Goal: Task Accomplishment & Management: Use online tool/utility

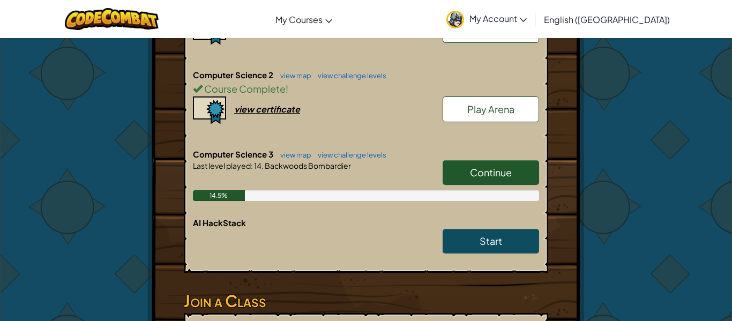
scroll to position [300, 0]
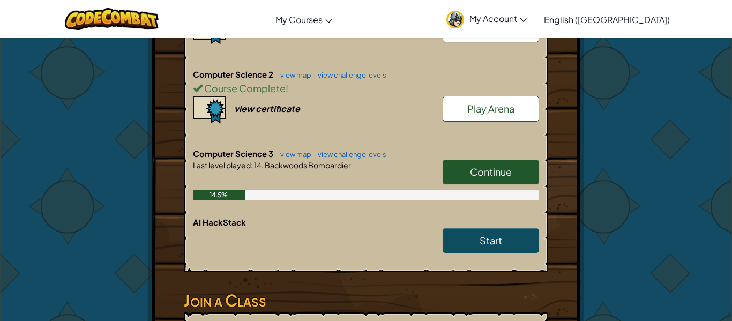
click at [468, 179] on link "Continue" at bounding box center [490, 172] width 96 height 25
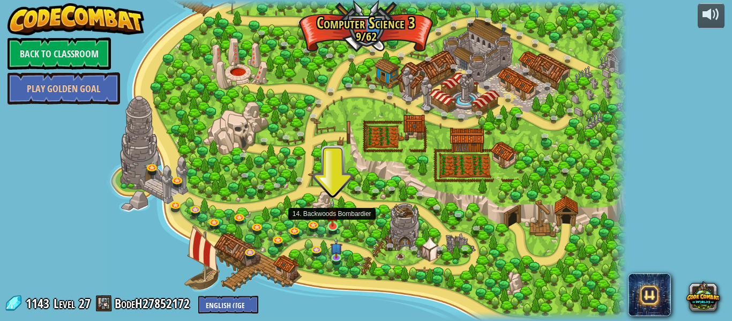
click at [329, 225] on img at bounding box center [332, 213] width 12 height 28
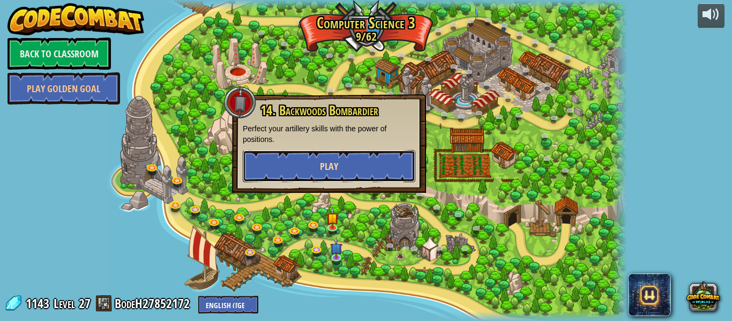
click at [373, 170] on button "Play" at bounding box center [329, 166] width 172 height 32
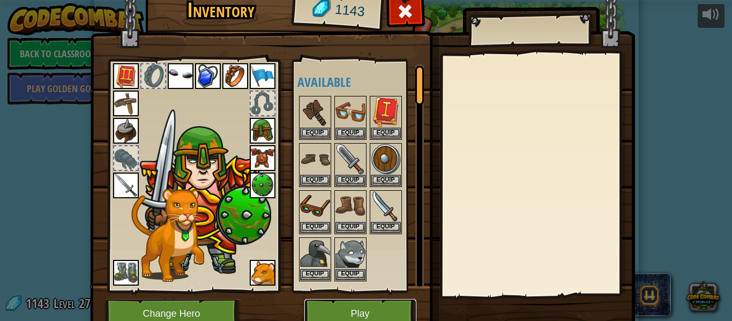
click at [370, 300] on button "Play" at bounding box center [360, 313] width 112 height 29
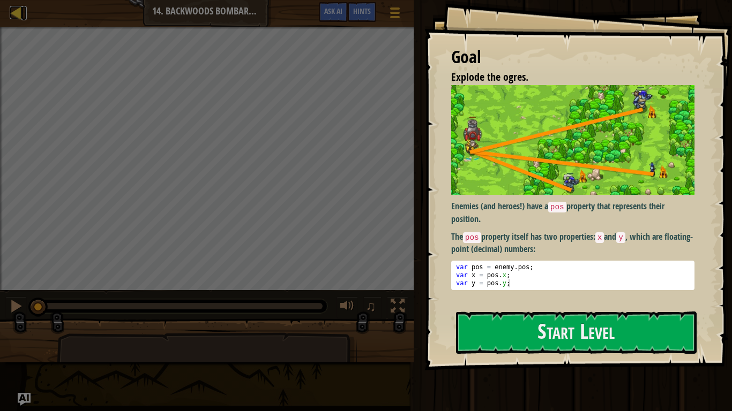
click at [17, 15] on div at bounding box center [16, 12] width 13 height 13
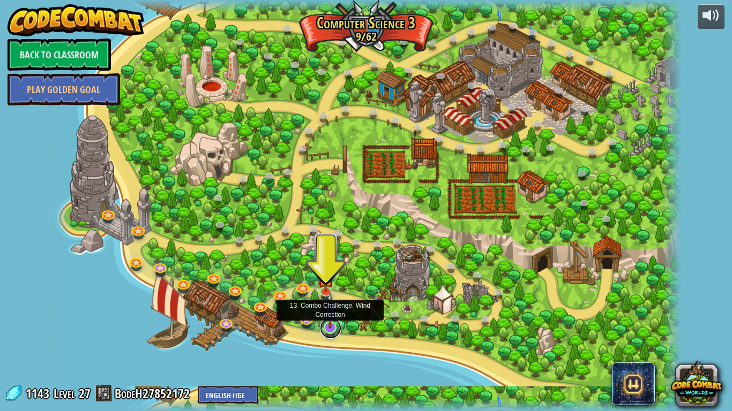
click at [328, 320] on link at bounding box center [330, 328] width 21 height 21
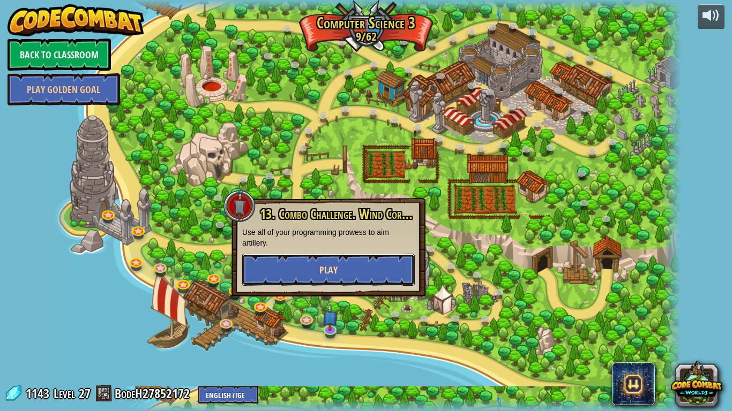
click at [340, 273] on button "Play" at bounding box center [328, 270] width 172 height 32
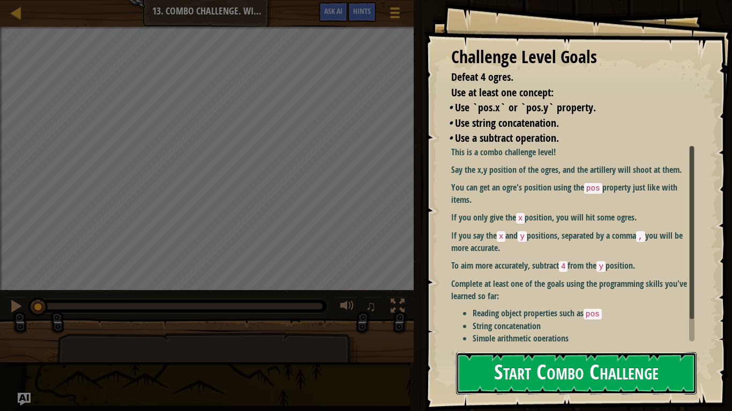
click at [612, 320] on button "Start Combo Challenge" at bounding box center [576, 373] width 240 height 42
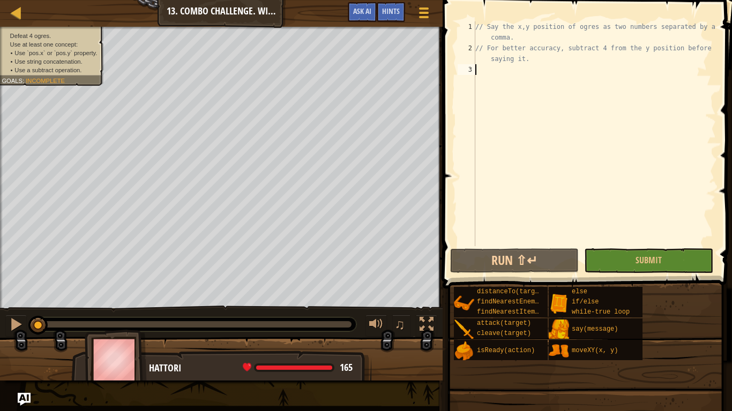
type textarea "// For better accuracy, subtract 4 from the y position before saying it."
click at [356, 18] on button "Ask AI" at bounding box center [362, 12] width 29 height 20
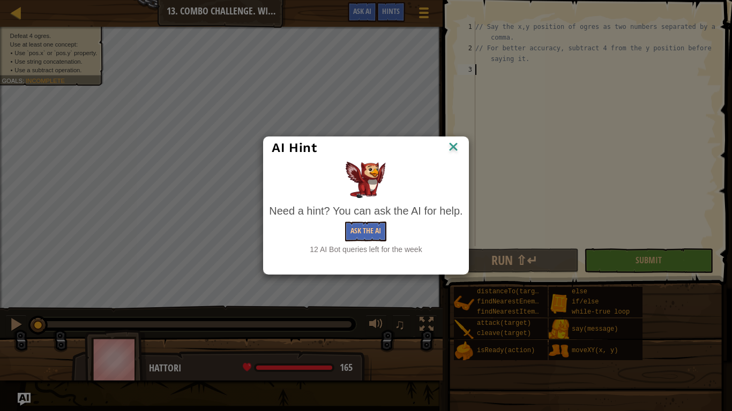
click at [457, 153] on img at bounding box center [453, 148] width 14 height 16
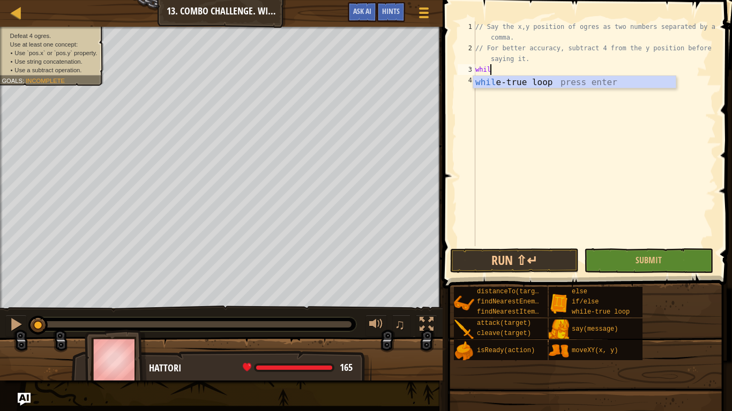
type textarea "while"
click at [531, 82] on div "while -true loop press enter" at bounding box center [574, 95] width 202 height 39
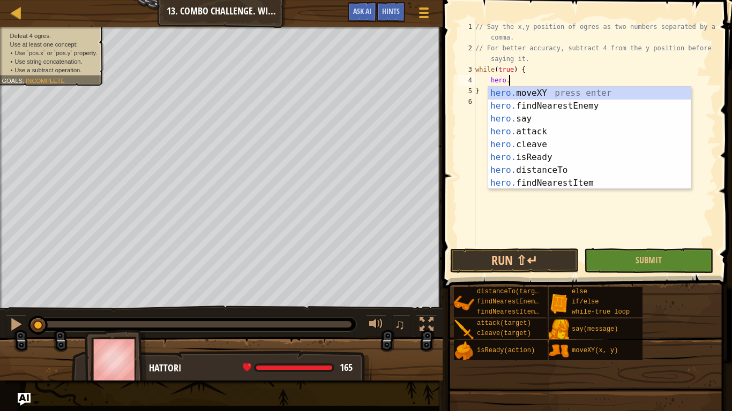
scroll to position [5, 4]
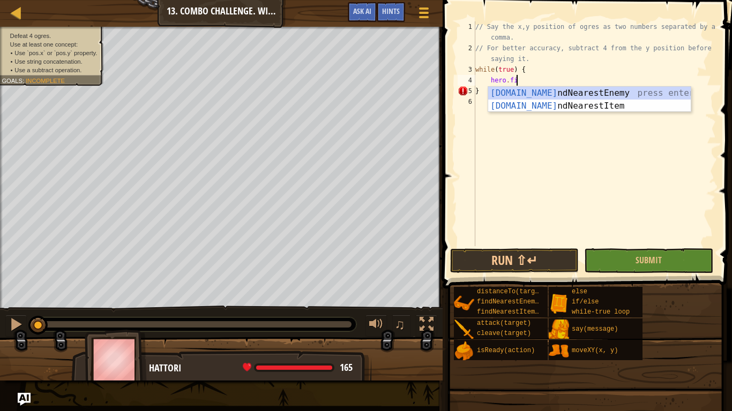
type textarea "hero.fin"
click at [567, 92] on div "hero.fin dNearestEnemy press enter hero.fin dNearestItem press enter" at bounding box center [589, 112] width 202 height 51
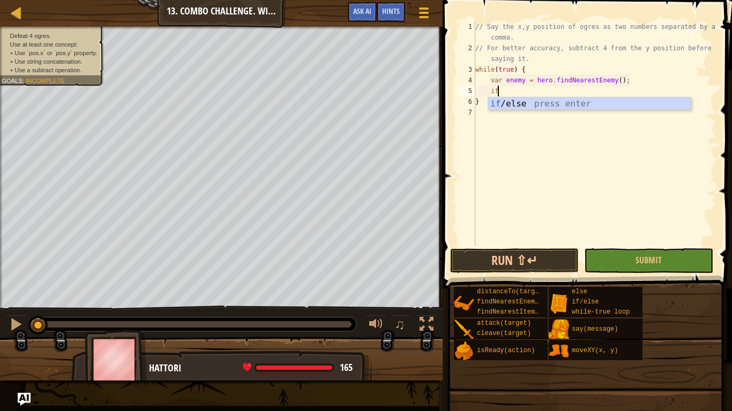
scroll to position [5, 3]
click at [580, 105] on div "if /else press enter" at bounding box center [589, 116] width 202 height 39
type textarea "if (enemy) {"
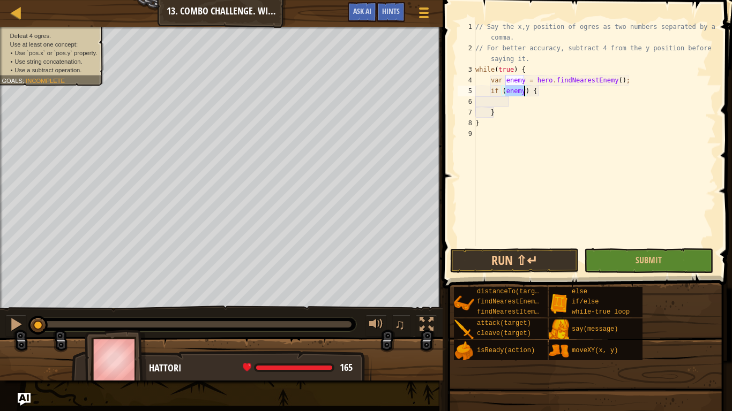
click at [526, 100] on div "// Say the x,y position of ogres as two numbers separated by a comma. // For be…" at bounding box center [594, 149] width 243 height 257
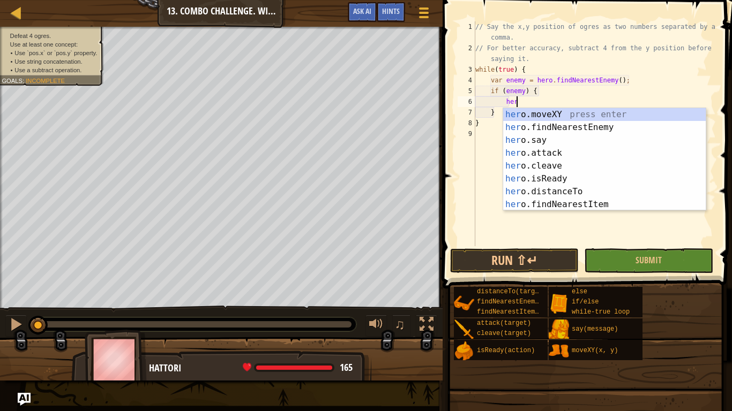
scroll to position [5, 6]
type textarea "h"
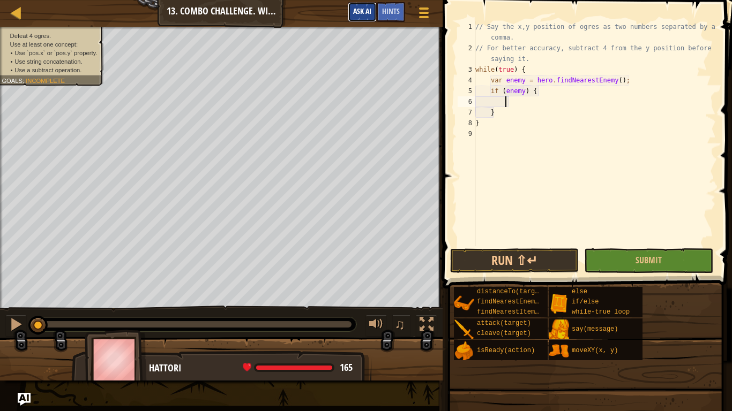
click at [353, 10] on span "Ask AI" at bounding box center [362, 11] width 18 height 10
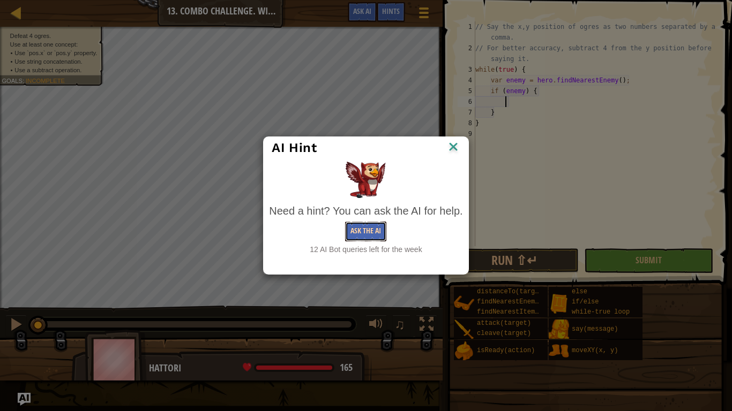
click at [367, 236] on button "Ask the AI" at bounding box center [365, 232] width 41 height 20
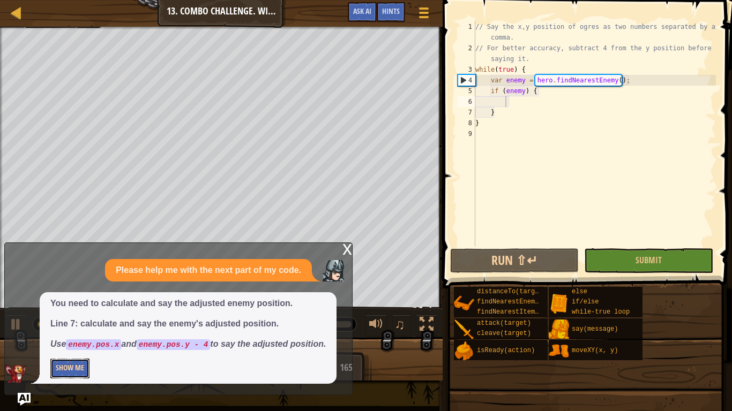
click at [73, 320] on button "Show Me" at bounding box center [69, 369] width 39 height 20
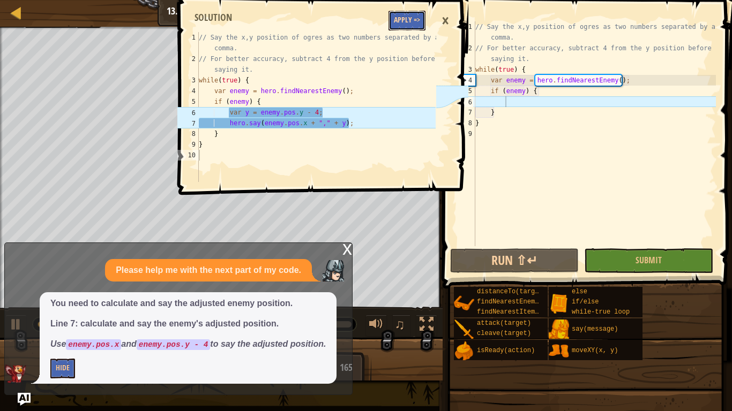
click at [398, 12] on button "Apply =>" at bounding box center [406, 21] width 37 height 20
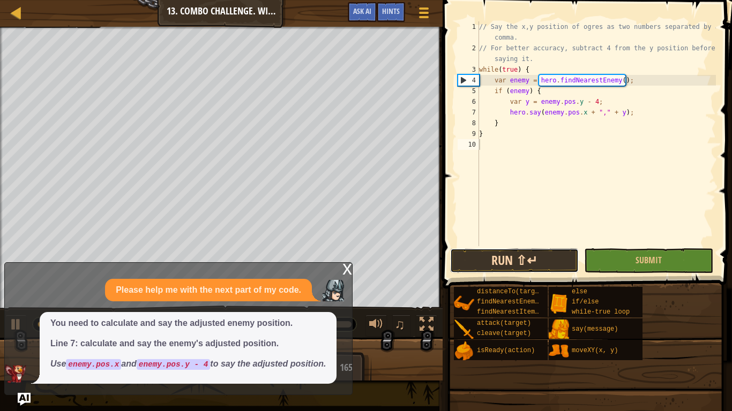
click at [533, 255] on button "Run ⇧↵" at bounding box center [514, 260] width 129 height 25
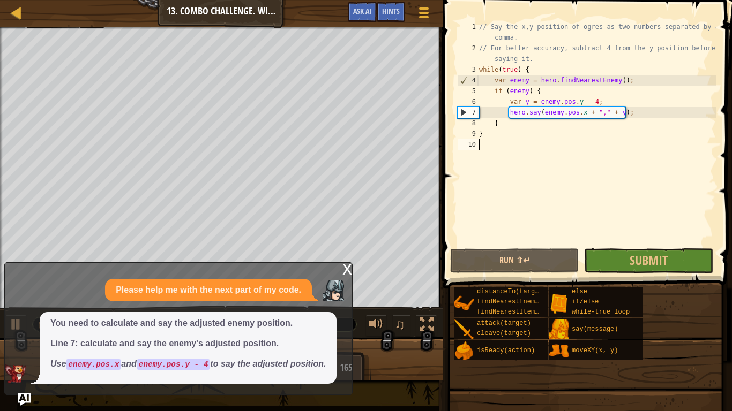
click at [347, 274] on div "x" at bounding box center [347, 268] width 10 height 11
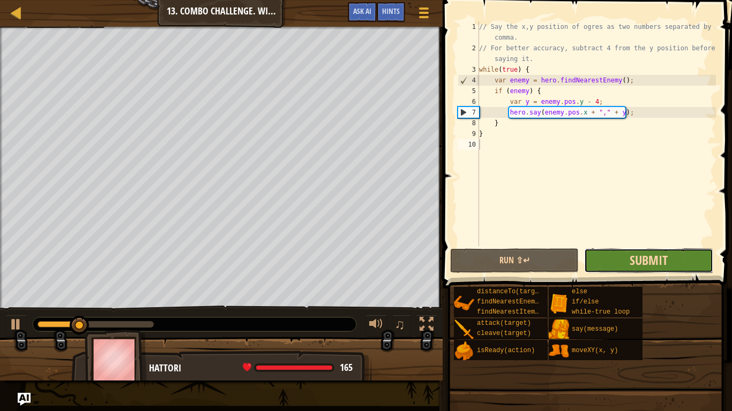
click at [637, 253] on span "Submit" at bounding box center [648, 260] width 38 height 17
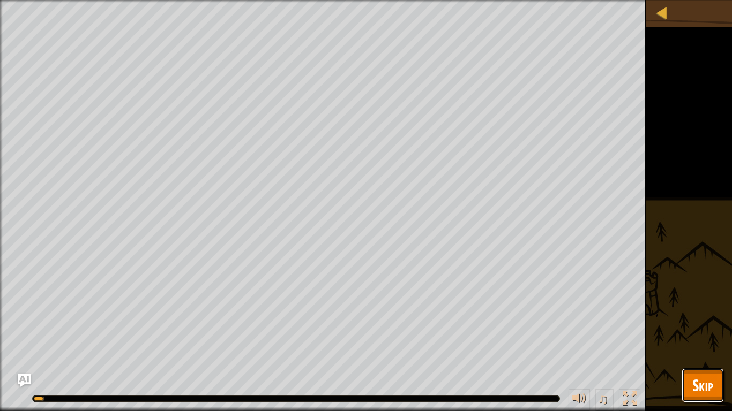
click at [696, 320] on span "Skip" at bounding box center [702, 385] width 21 height 22
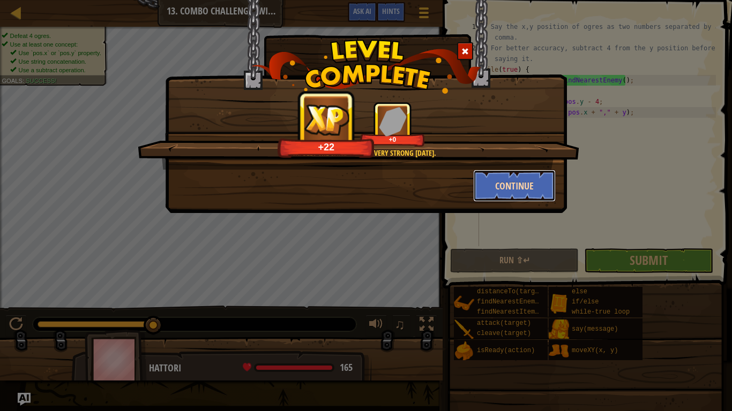
click at [519, 185] on button "Continue" at bounding box center [514, 186] width 83 height 32
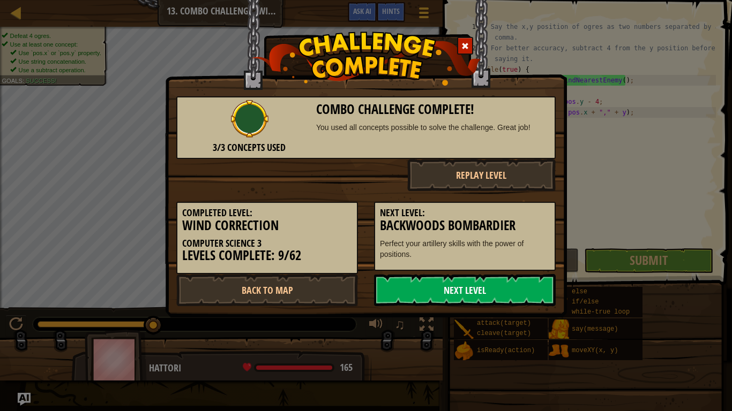
click at [501, 297] on link "Next Level" at bounding box center [465, 290] width 182 height 32
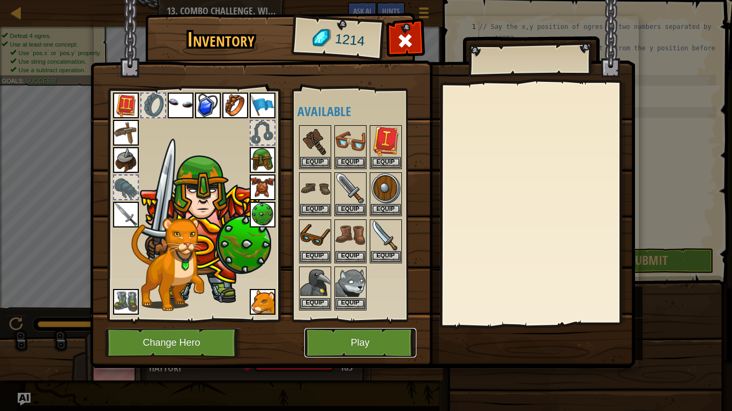
click at [341, 320] on button "Play" at bounding box center [360, 342] width 112 height 29
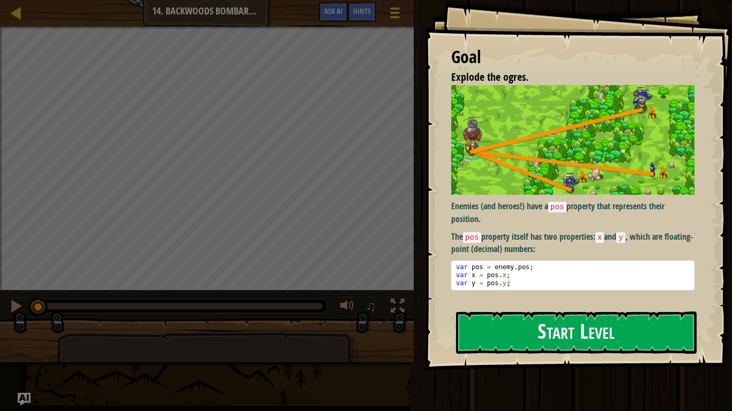
click at [573, 263] on pre "1 2 3 var pos = enemy . pos ; var x = pos . x ; var y = pos . y ; ההההההההההההה…" at bounding box center [572, 275] width 243 height 29
click at [551, 320] on button "Start Level" at bounding box center [576, 333] width 240 height 42
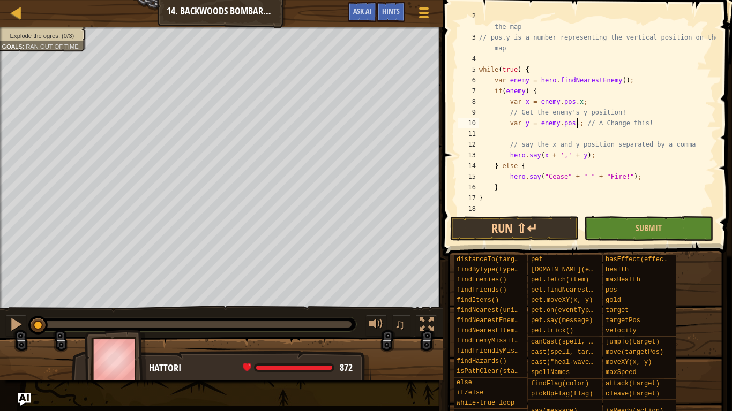
scroll to position [5, 14]
type textarea "var y = enemy.pos.x; // ∆ Change this!"
click at [529, 236] on button "Run ⇧↵" at bounding box center [514, 228] width 129 height 25
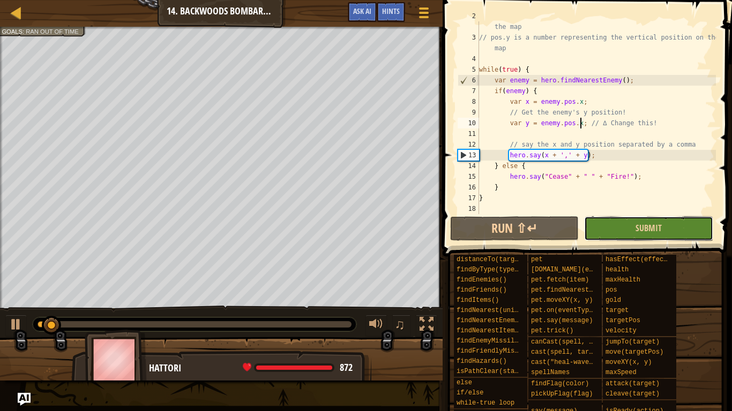
click at [614, 230] on button "Submit" at bounding box center [648, 228] width 129 height 25
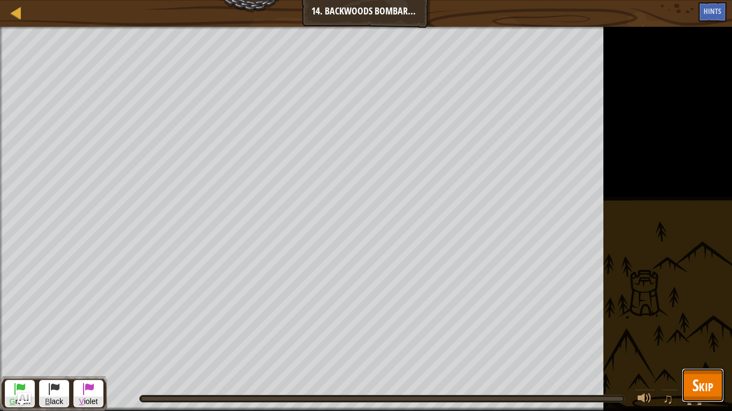
click at [696, 320] on span "Skip" at bounding box center [702, 385] width 21 height 22
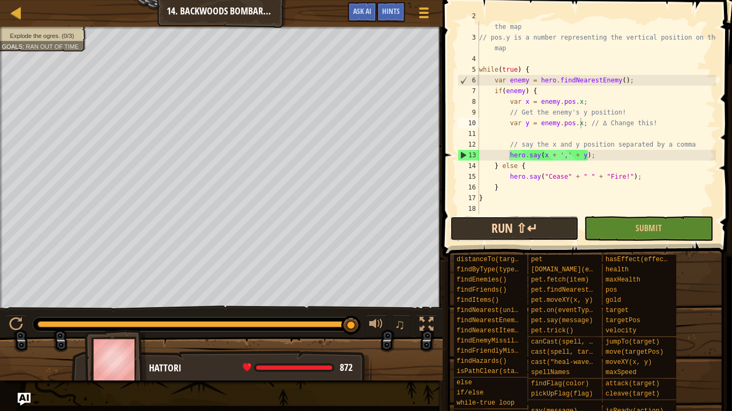
click at [510, 230] on button "Run ⇧↵" at bounding box center [514, 228] width 129 height 25
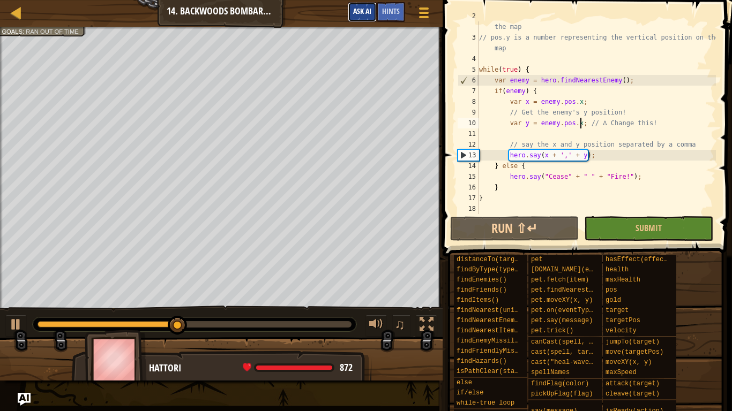
click at [367, 16] on button "Ask AI" at bounding box center [362, 12] width 29 height 20
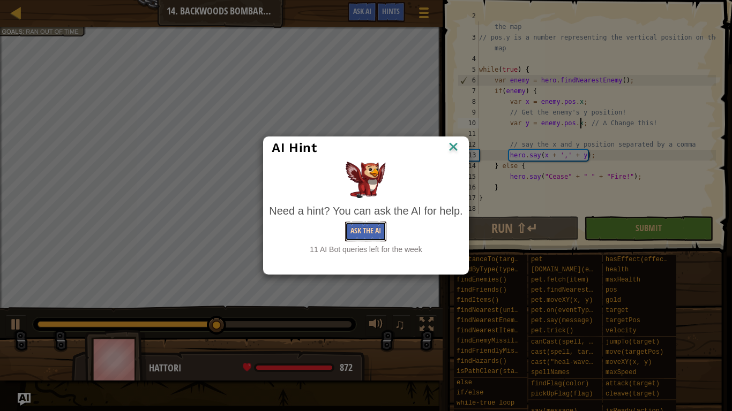
click at [368, 229] on button "Ask the AI" at bounding box center [365, 232] width 41 height 20
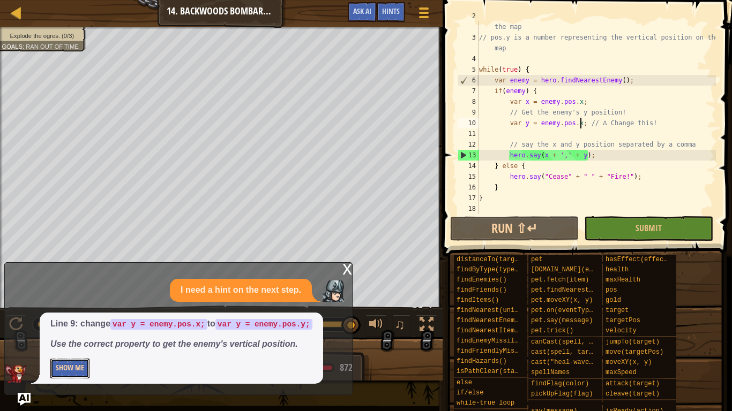
click at [81, 320] on button "Show Me" at bounding box center [69, 369] width 39 height 20
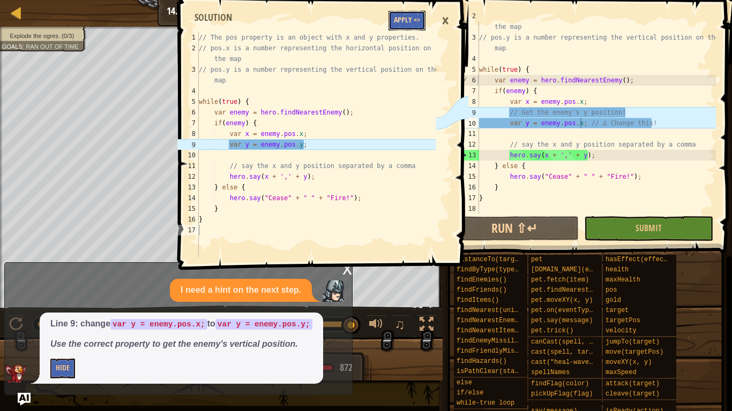
click at [394, 23] on button "Apply =>" at bounding box center [406, 21] width 37 height 20
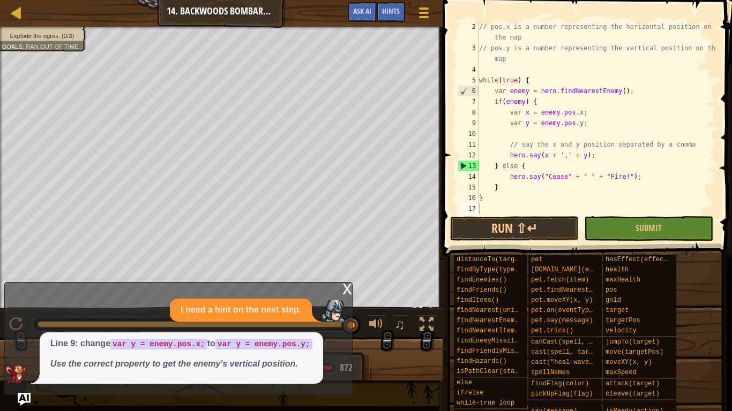
scroll to position [11, 0]
click at [507, 225] on button "Run ⇧↵" at bounding box center [514, 228] width 129 height 25
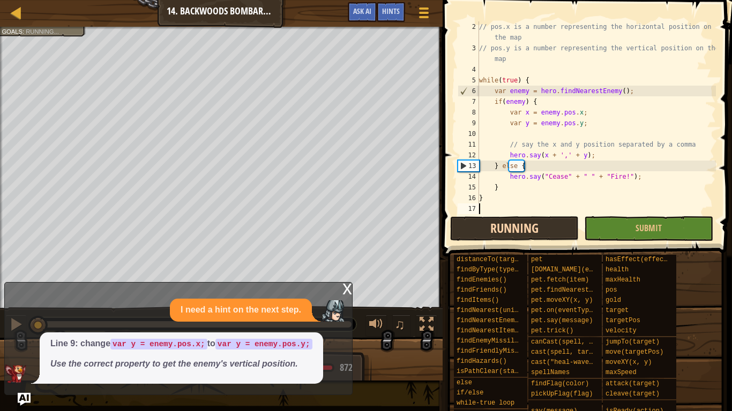
scroll to position [5, 0]
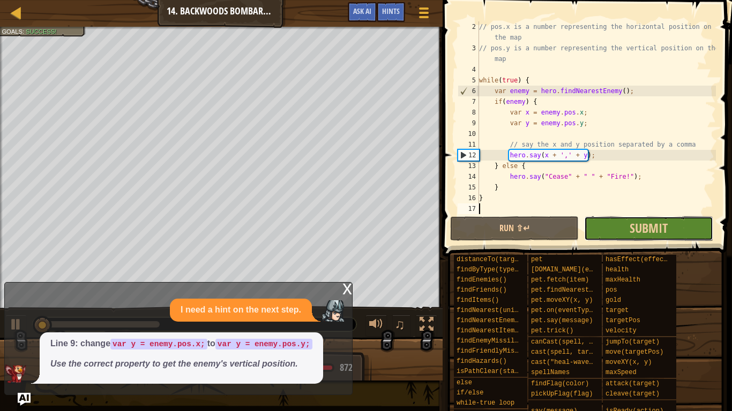
click at [589, 237] on button "Submit" at bounding box center [648, 228] width 129 height 25
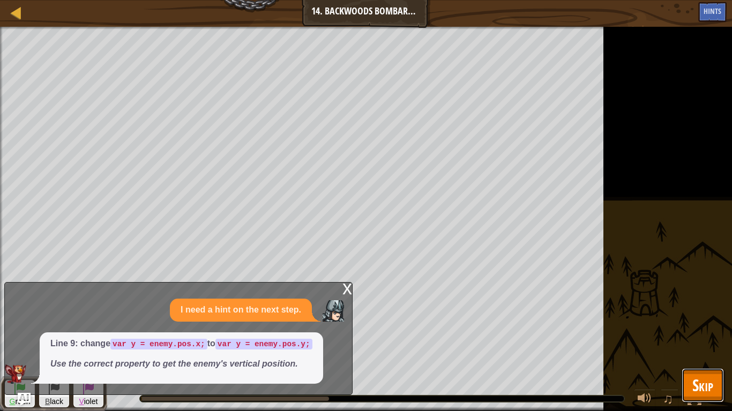
click at [719, 320] on button "Skip" at bounding box center [702, 385] width 42 height 34
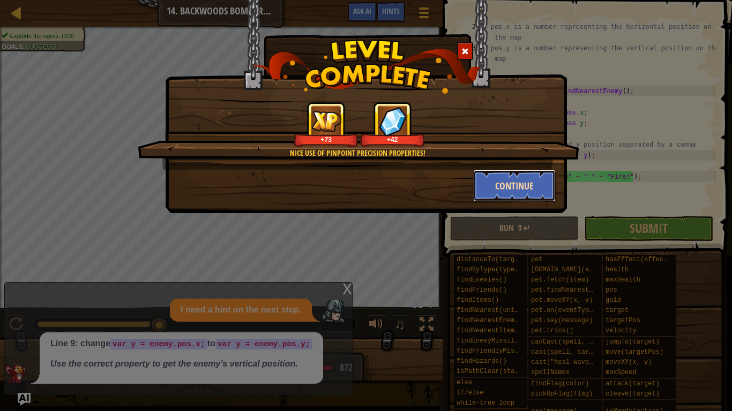
click at [510, 199] on button "Continue" at bounding box center [514, 186] width 83 height 32
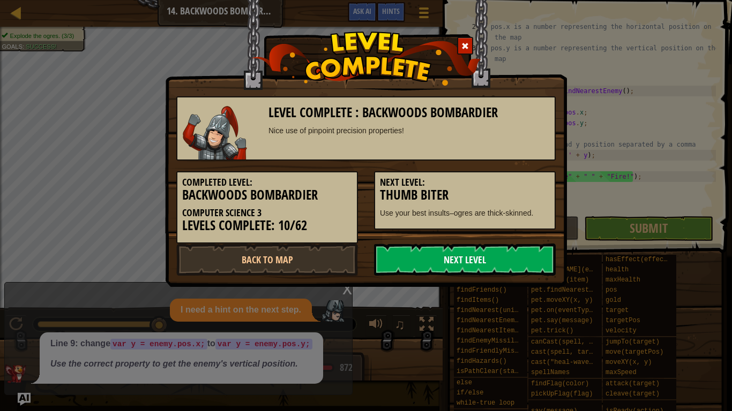
click at [474, 251] on link "Next Level" at bounding box center [465, 260] width 182 height 32
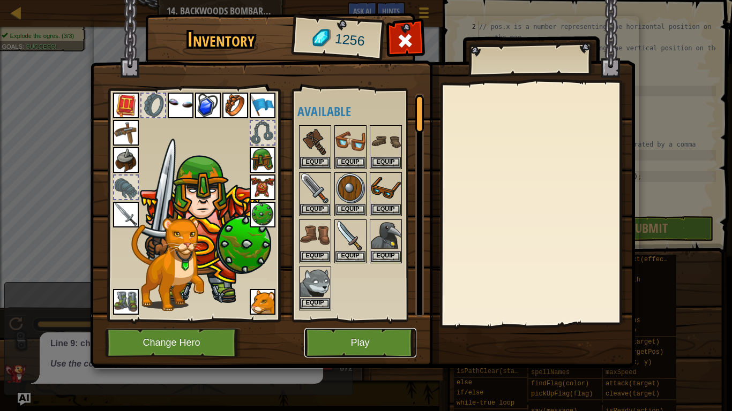
click at [379, 320] on button "Play" at bounding box center [360, 342] width 112 height 29
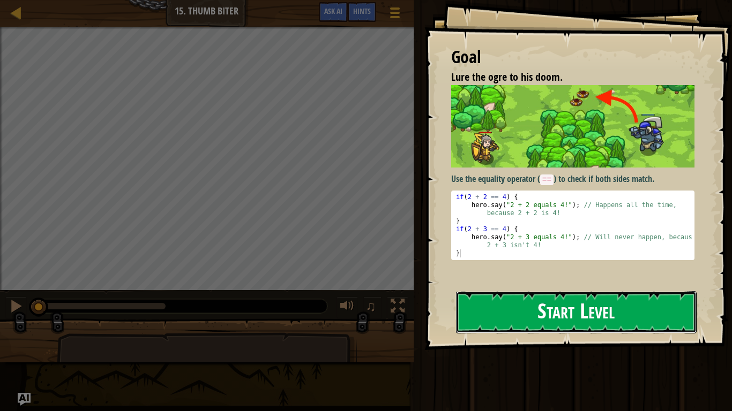
click at [660, 312] on button "Start Level" at bounding box center [576, 312] width 240 height 42
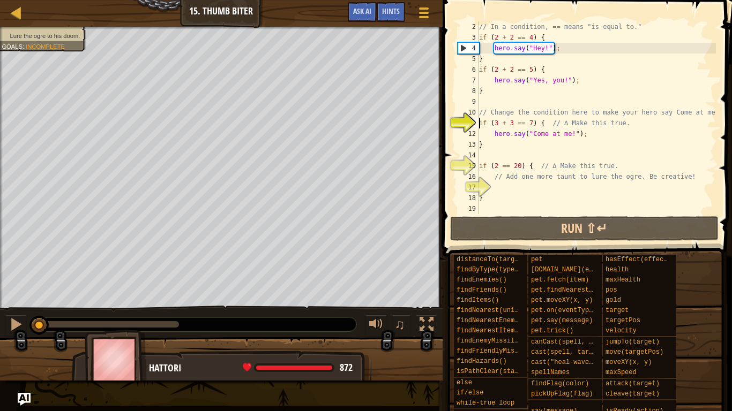
scroll to position [21, 0]
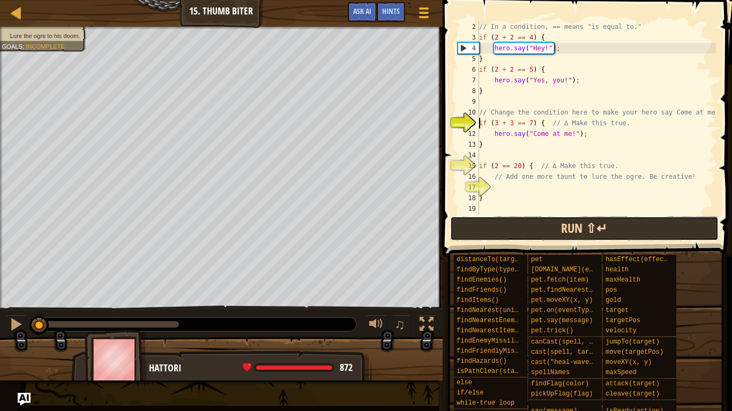
click at [632, 225] on button "Run ⇧↵" at bounding box center [584, 228] width 268 height 25
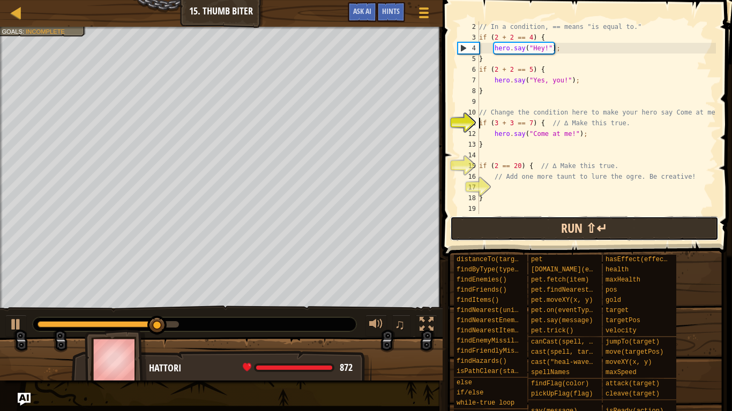
click at [641, 223] on button "Run ⇧↵" at bounding box center [584, 228] width 268 height 25
click at [598, 231] on button "Run ⇧↵" at bounding box center [584, 228] width 268 height 25
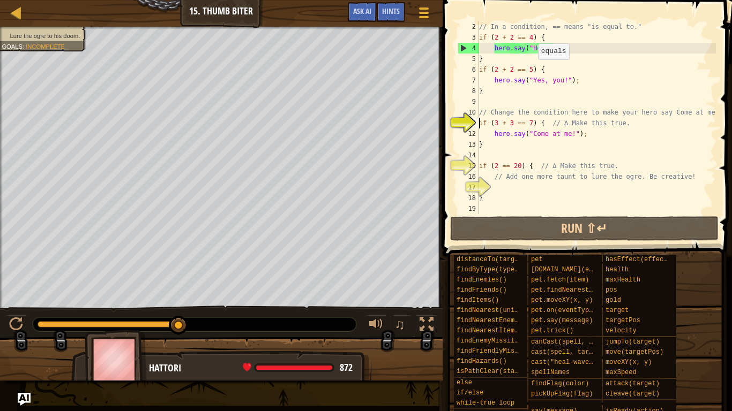
click at [532, 70] on div "// In a condition, == means "is equal to." if ( 2 + 2 == 4 ) { hero . say ( "He…" at bounding box center [596, 128] width 239 height 214
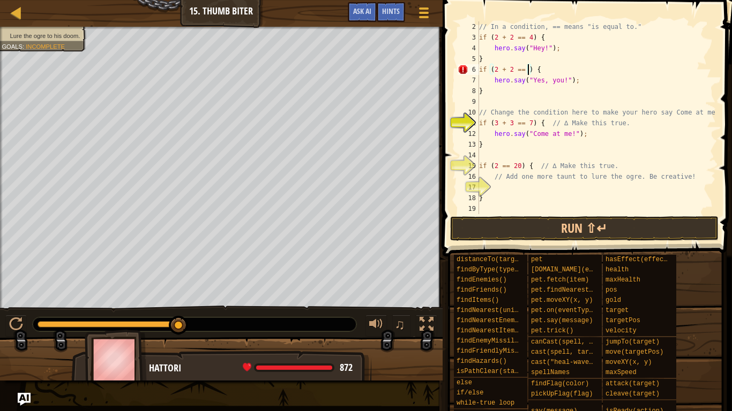
scroll to position [5, 7]
click at [531, 124] on div "// In a condition, == means "is equal to." if ( 2 + 2 == 4 ) { hero . say ( "He…" at bounding box center [596, 128] width 239 height 214
click at [516, 168] on div "// In a condition, == means "is equal to." if ( 2 + 2 == 4 ) { hero . say ( "He…" at bounding box center [596, 128] width 239 height 214
type textarea "if (2 == 2) { // ∆ Make this true."
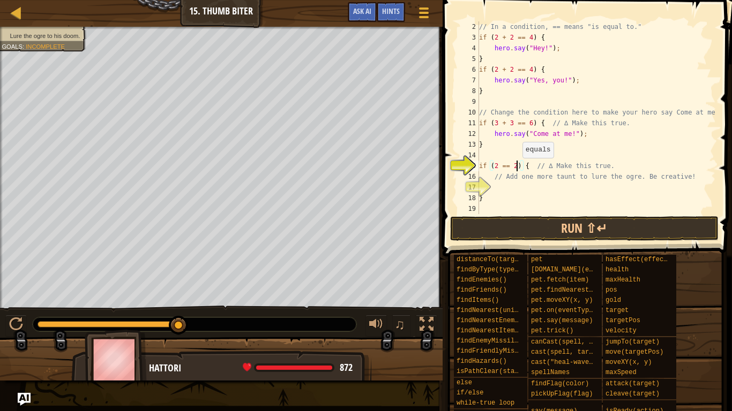
scroll to position [5, 5]
click at [513, 186] on div "// In a condition, == means "is equal to." if ( 2 + 2 == 4 ) { hero . say ( "He…" at bounding box center [596, 128] width 239 height 214
click at [532, 182] on div "// In a condition, == means "is equal to." if ( 2 + 2 == 4 ) { hero . say ( "He…" at bounding box center [596, 128] width 239 height 214
click at [531, 191] on div "// In a condition, == means "is equal to." if ( 2 + 2 == 4 ) { hero . say ( "He…" at bounding box center [596, 128] width 239 height 214
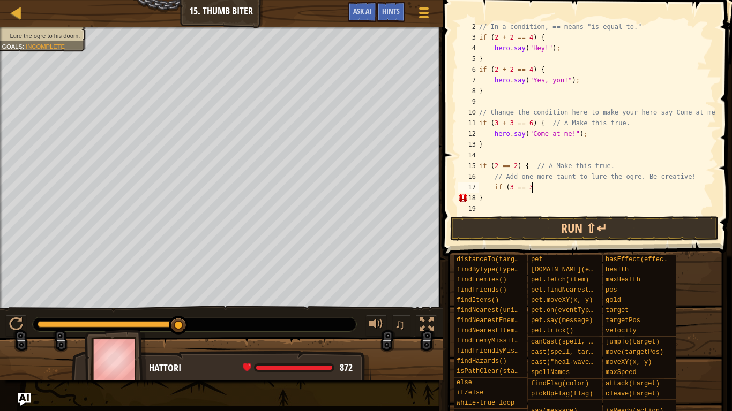
scroll to position [5, 7]
type textarea "if (3 == 3) {"
click at [520, 141] on div "// In a condition, == means "is equal to." if ( 2 + 2 == 4 ) { hero . say ( "He…" at bounding box center [596, 128] width 239 height 214
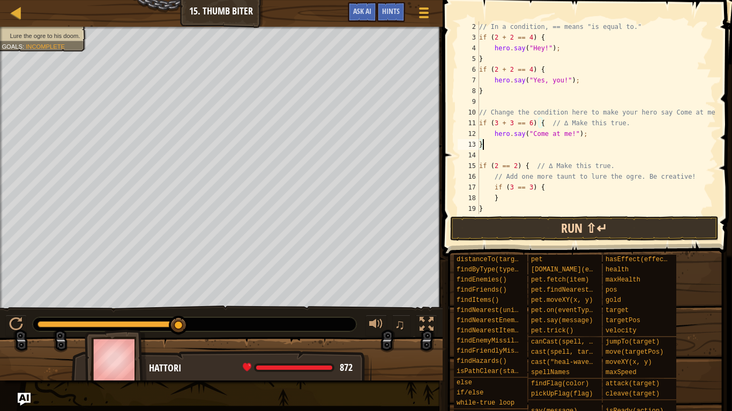
type textarea "}"
click at [513, 230] on button "Run ⇧↵" at bounding box center [584, 228] width 268 height 25
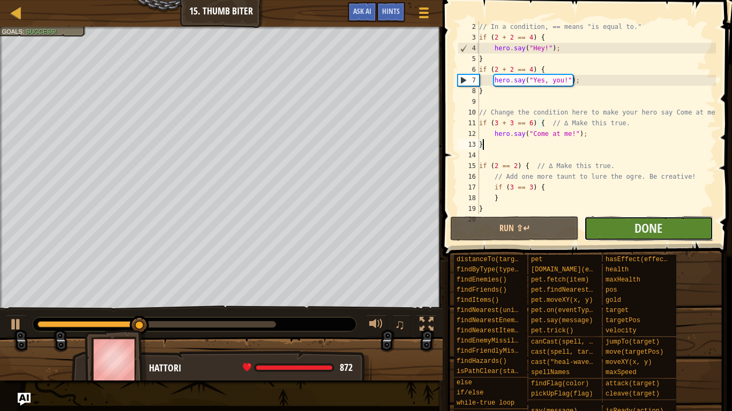
click at [592, 232] on button "Done" at bounding box center [648, 228] width 129 height 25
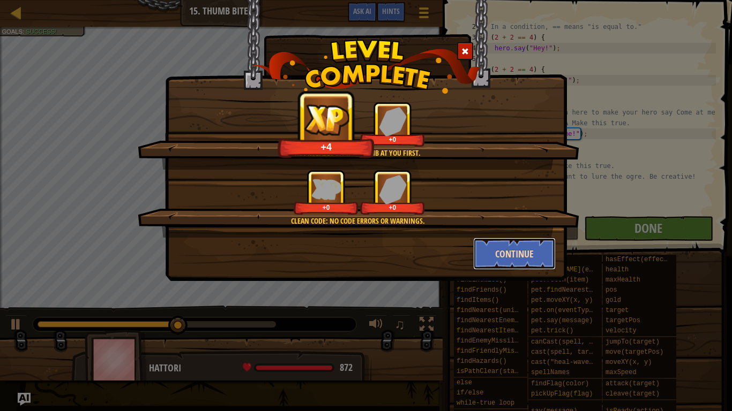
click at [497, 246] on button "Continue" at bounding box center [514, 254] width 83 height 32
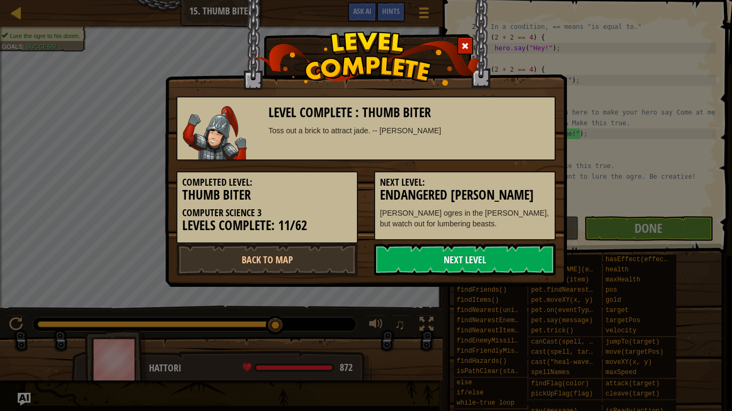
click at [429, 244] on link "Next Level" at bounding box center [465, 260] width 182 height 32
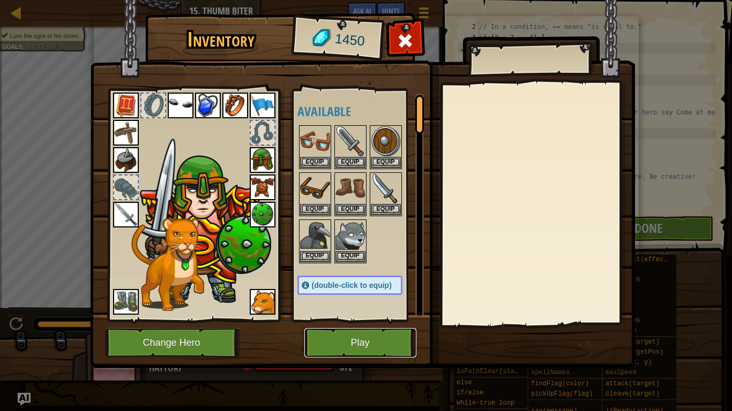
click at [353, 320] on button "Play" at bounding box center [360, 342] width 112 height 29
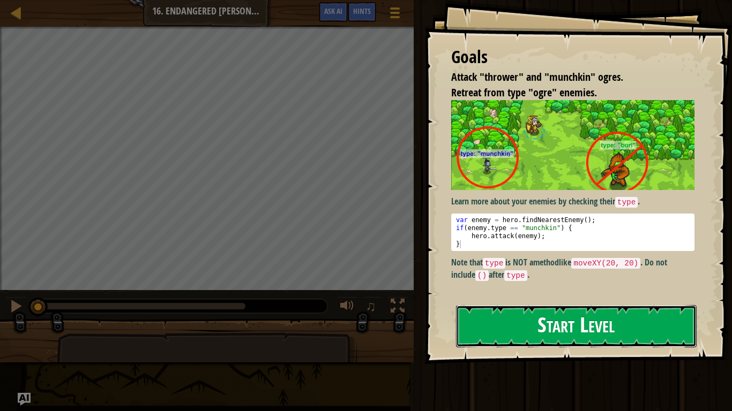
click at [575, 320] on button "Start Level" at bounding box center [576, 326] width 240 height 42
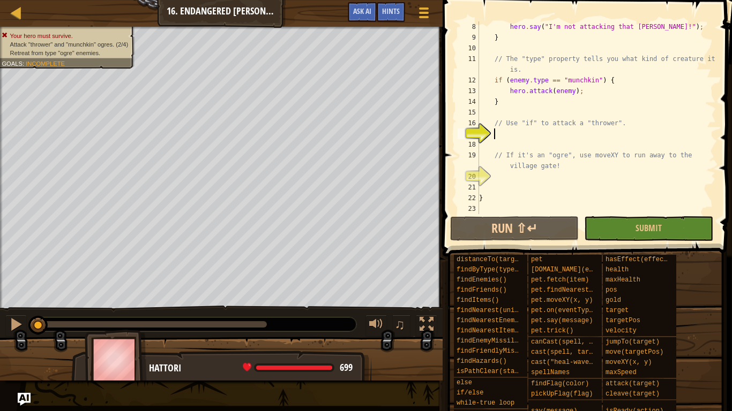
scroll to position [75, 0]
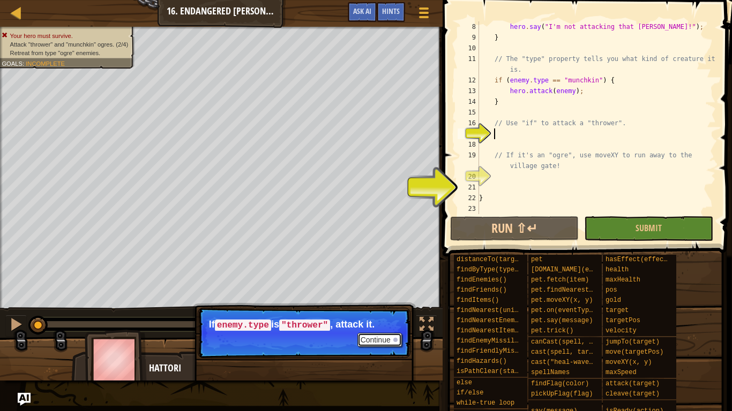
click at [375, 320] on button "Continue" at bounding box center [379, 340] width 44 height 14
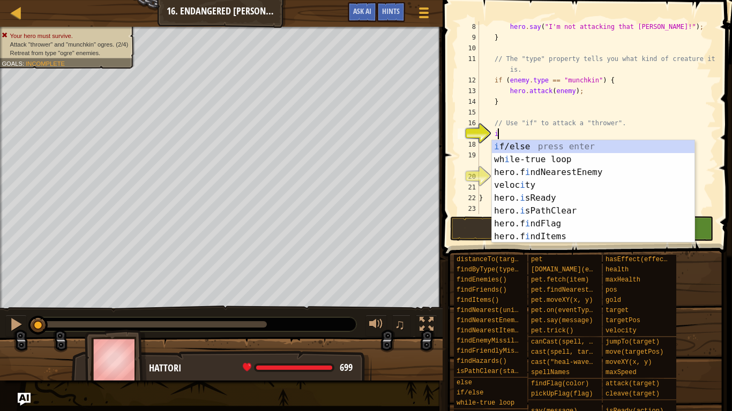
scroll to position [5, 3]
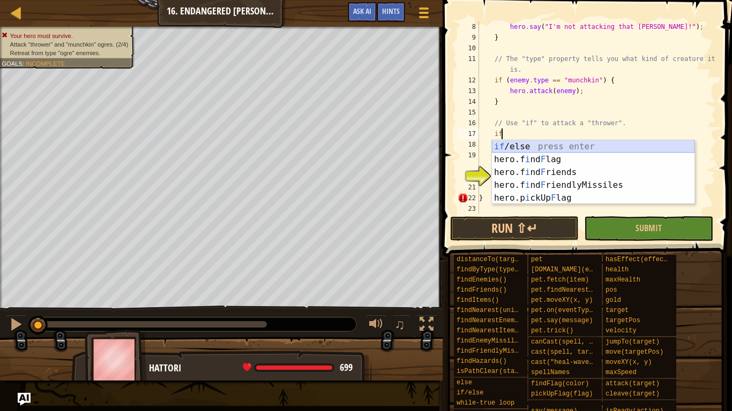
click at [559, 149] on div "if /else press enter hero.f i nd F lag press enter hero.f i nd F riends press e…" at bounding box center [593, 185] width 202 height 90
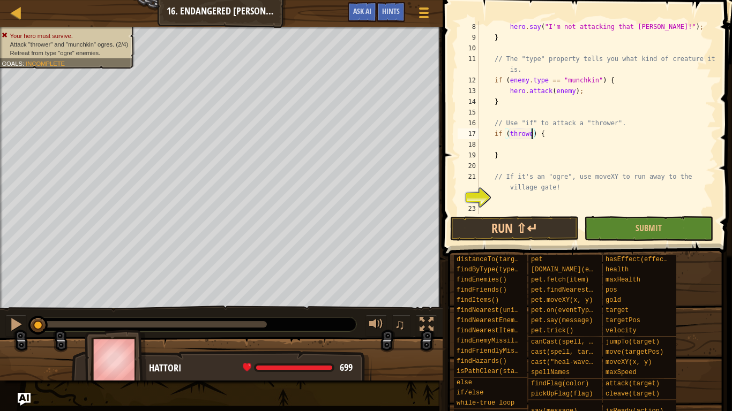
type textarea "if (thrower) {"
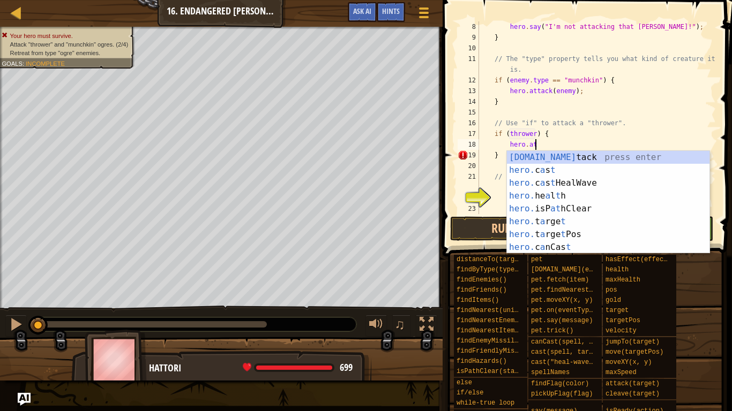
scroll to position [5, 8]
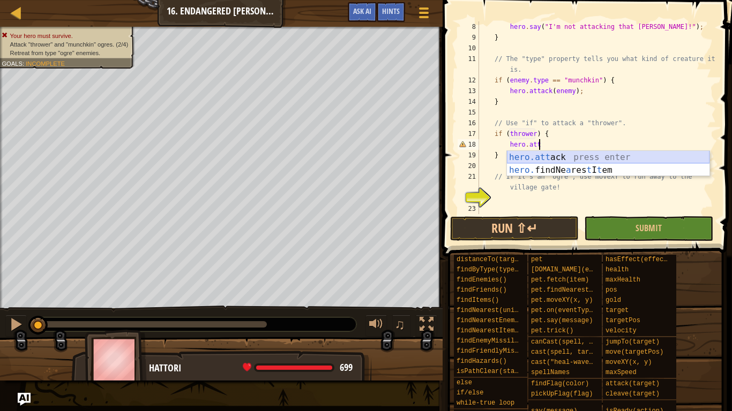
click at [575, 156] on div "hero.att ack press enter hero. findNe a res t I t em press enter" at bounding box center [608, 176] width 202 height 51
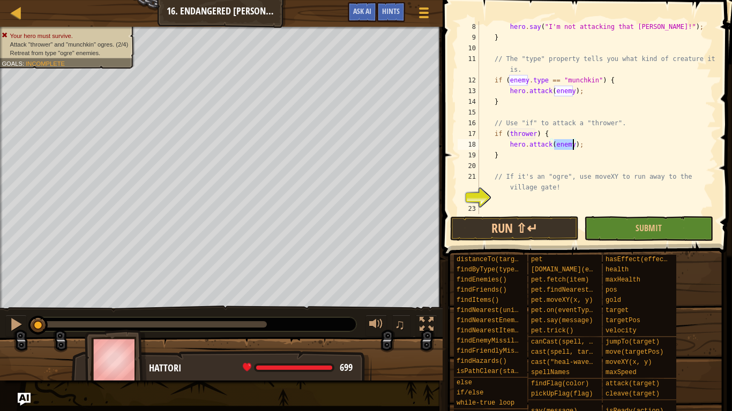
click at [575, 156] on div "hero . say ( "I'm not attacking that [PERSON_NAME]!" ) ; } // The "type" proper…" at bounding box center [596, 128] width 239 height 214
type textarea "}"
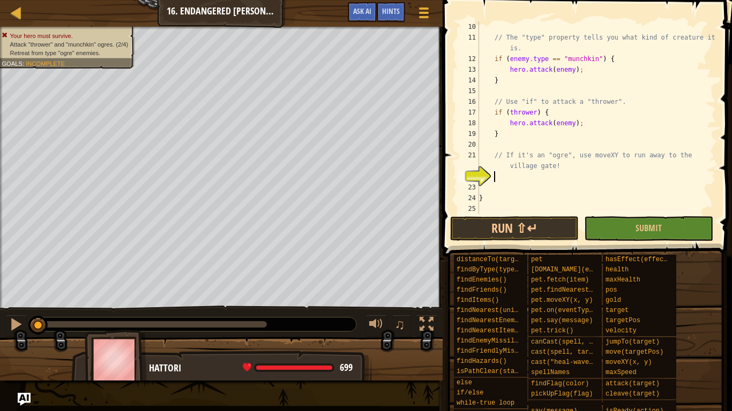
click at [522, 177] on div "// The "type" property tells you what kind of creature it is. if ( enemy . type…" at bounding box center [596, 128] width 239 height 214
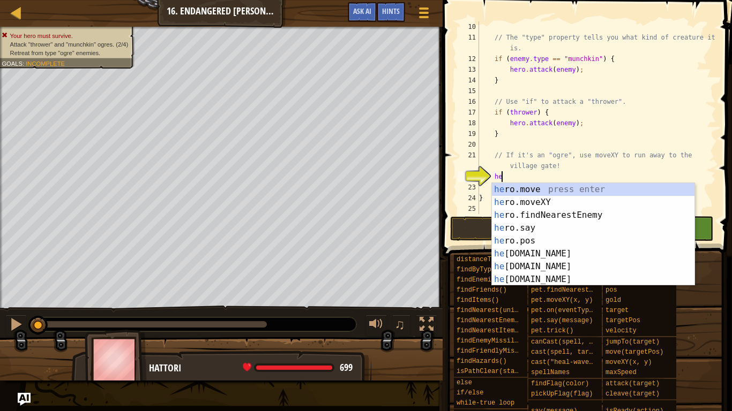
scroll to position [5, 3]
type textarea "h"
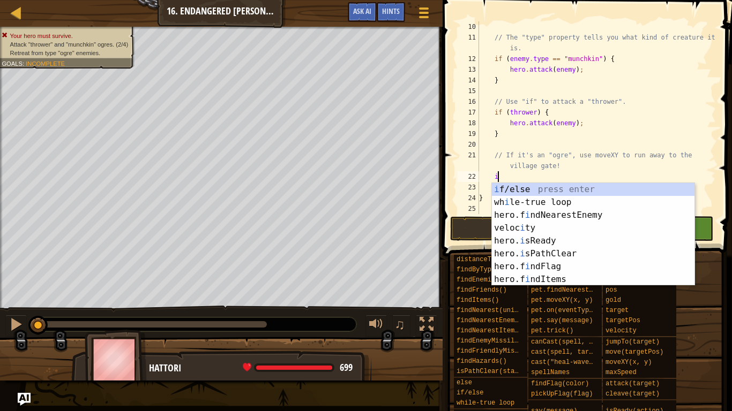
scroll to position [5, 3]
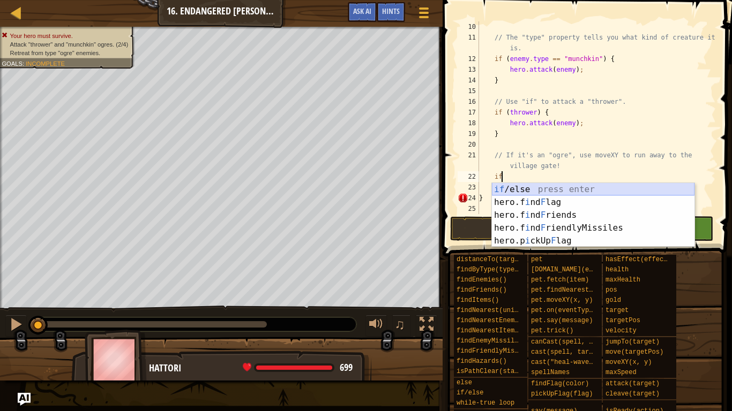
click at [555, 186] on div "if /else press enter hero.f i nd F lag press enter hero.f i nd F riends press e…" at bounding box center [593, 228] width 202 height 90
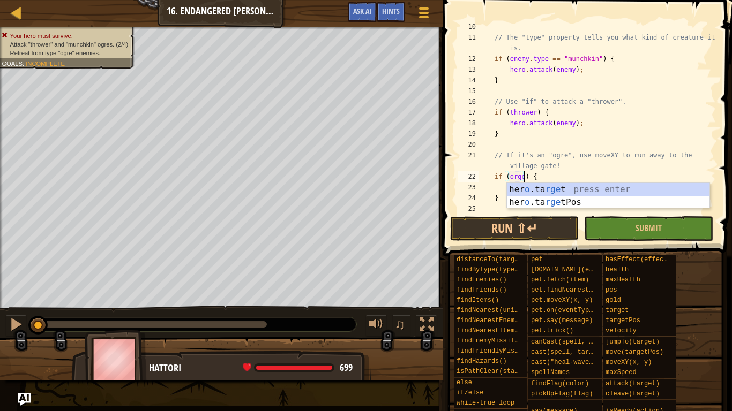
scroll to position [5, 6]
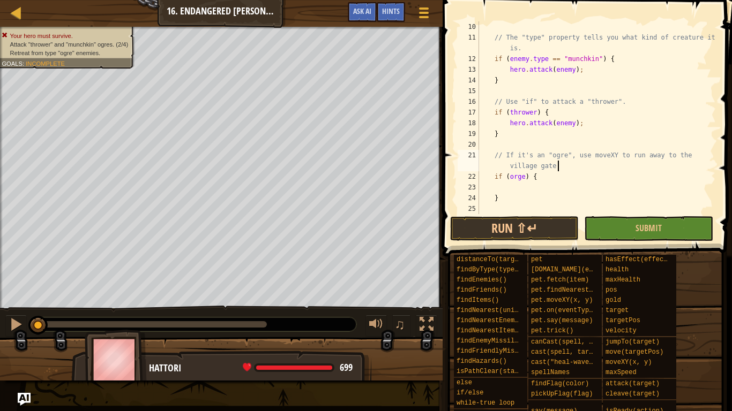
click at [599, 168] on div "// The "type" property tells you what kind of creature it is. if ( enemy . type…" at bounding box center [596, 128] width 239 height 214
type textarea "// If it's an "ogre", use moveXY to run away to the village gate!"
click at [496, 186] on div "// The "type" property tells you what kind of creature it is. if ( enemy . type…" at bounding box center [596, 128] width 239 height 214
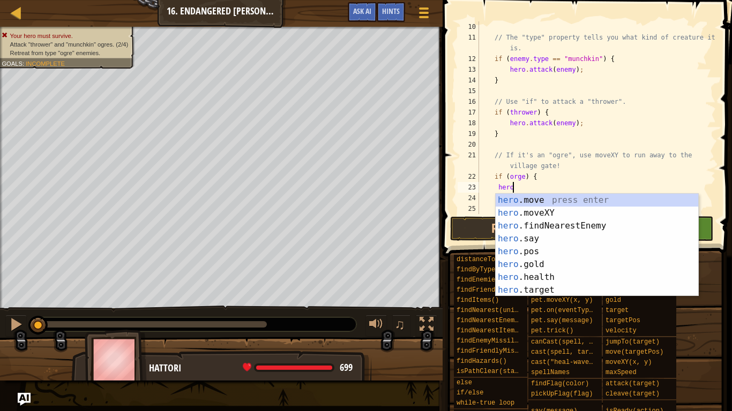
scroll to position [5, 5]
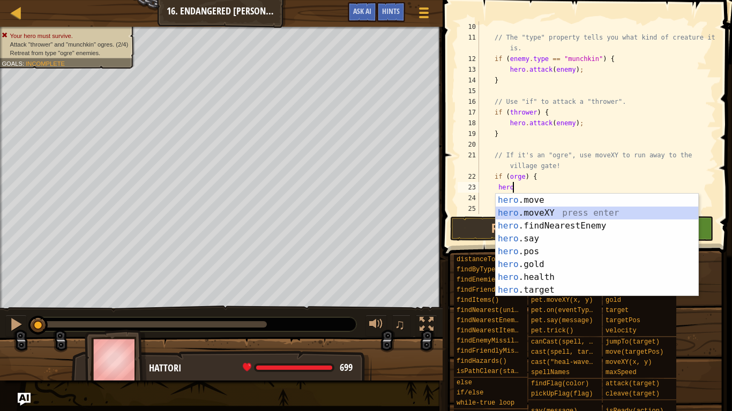
click at [530, 216] on div "hero .move press enter hero .moveXY press enter hero .findNearestEnemy press en…" at bounding box center [596, 258] width 202 height 129
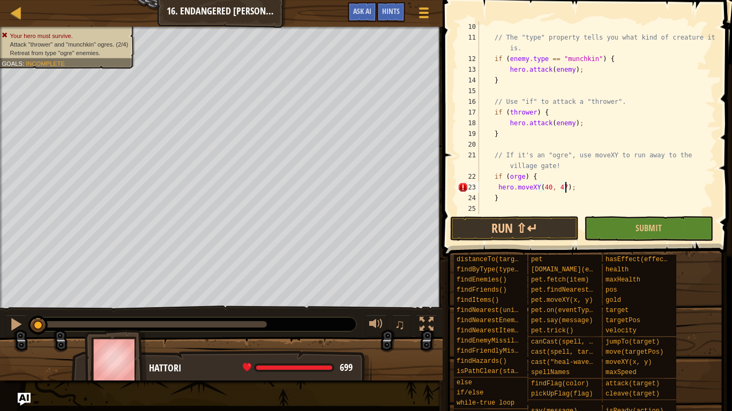
scroll to position [5, 12]
click at [516, 222] on button "Run ⇧↵" at bounding box center [514, 228] width 129 height 25
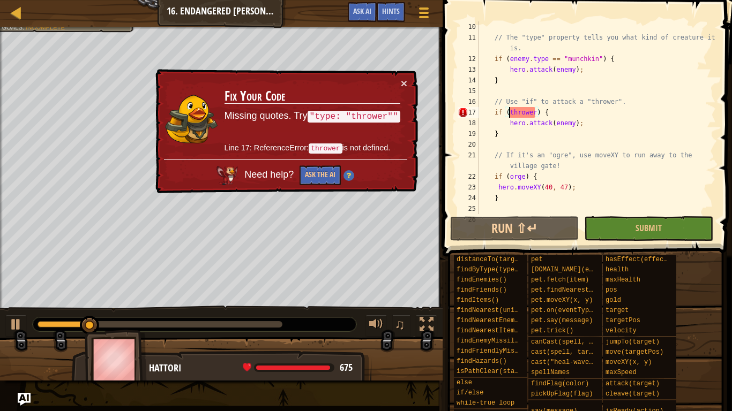
click at [510, 113] on div "// The "type" property tells you what kind of creature it is. if ( enemy . type…" at bounding box center [596, 128] width 239 height 214
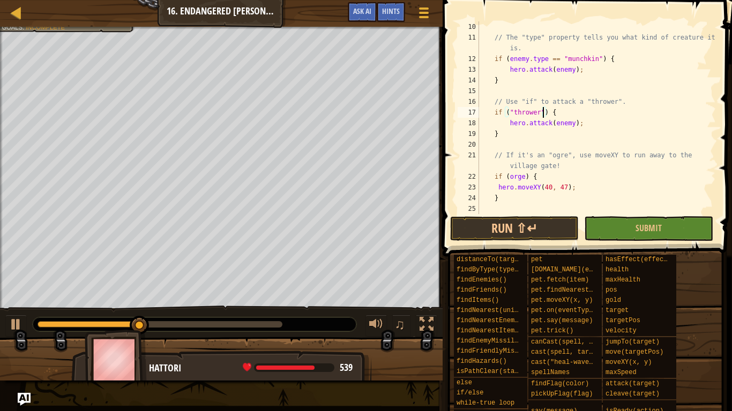
click at [511, 180] on div "// The "type" property tells you what kind of creature it is. if ( enemy . type…" at bounding box center [596, 128] width 239 height 214
click at [534, 225] on button "Run ⇧↵" at bounding box center [514, 228] width 129 height 25
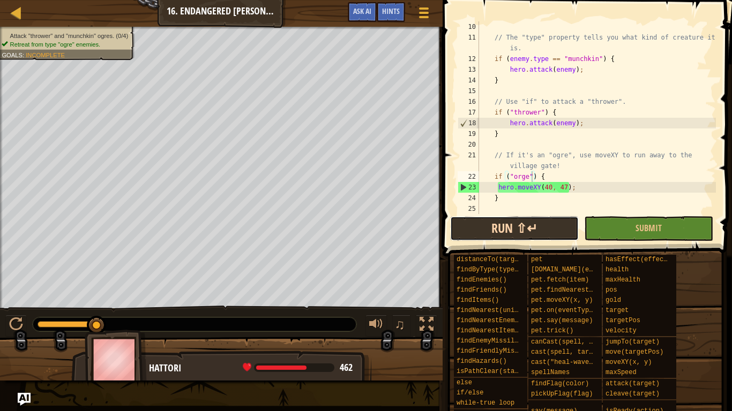
click at [504, 231] on button "Run ⇧↵" at bounding box center [514, 228] width 129 height 25
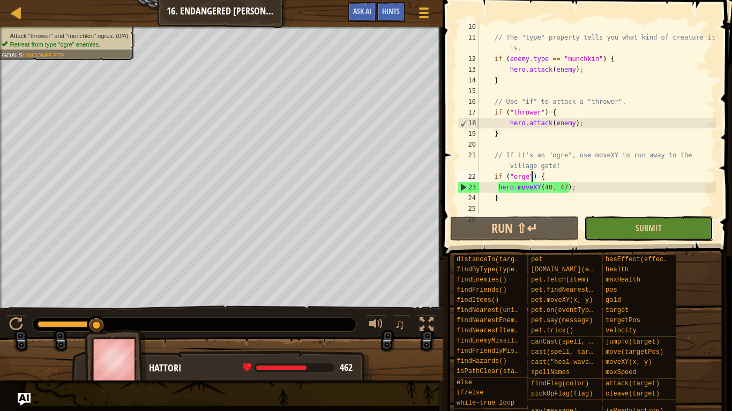
click at [661, 229] on button "Submit" at bounding box center [648, 228] width 129 height 25
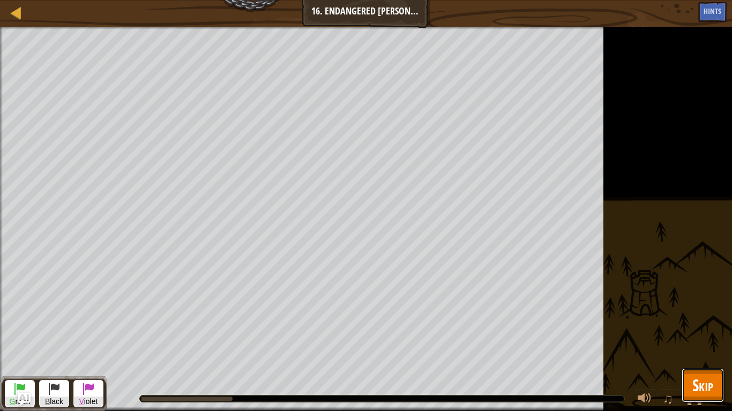
click at [699, 320] on span "Skip" at bounding box center [702, 385] width 21 height 22
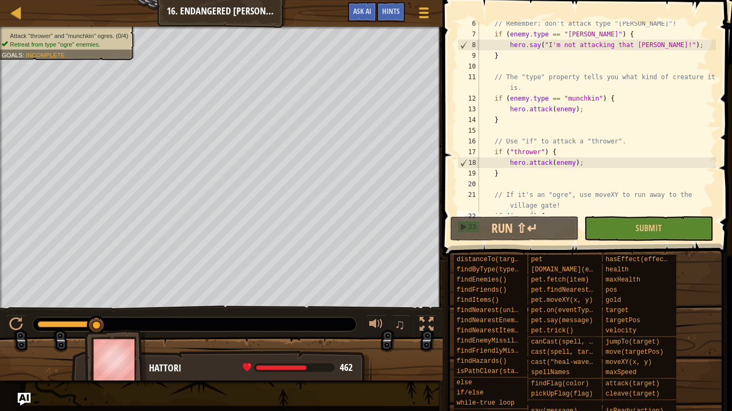
scroll to position [57, 0]
click at [590, 197] on div "// Remember: don't attack type "[PERSON_NAME]"! if ( enemy . type == "[PERSON_N…" at bounding box center [596, 125] width 239 height 214
click at [553, 238] on button "Run ⇧↵" at bounding box center [514, 228] width 129 height 25
click at [360, 18] on button "Ask AI" at bounding box center [362, 12] width 29 height 20
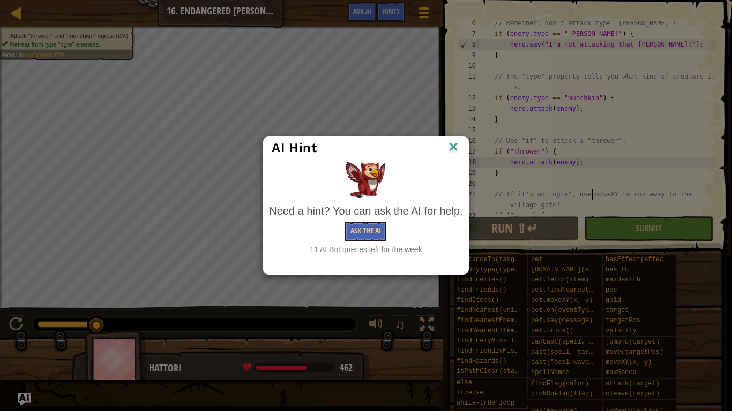
click at [337, 70] on div "AI Hint Need a hint? You can ask the AI for help. Ask the AI 11 AI Bot queries …" at bounding box center [366, 205] width 732 height 411
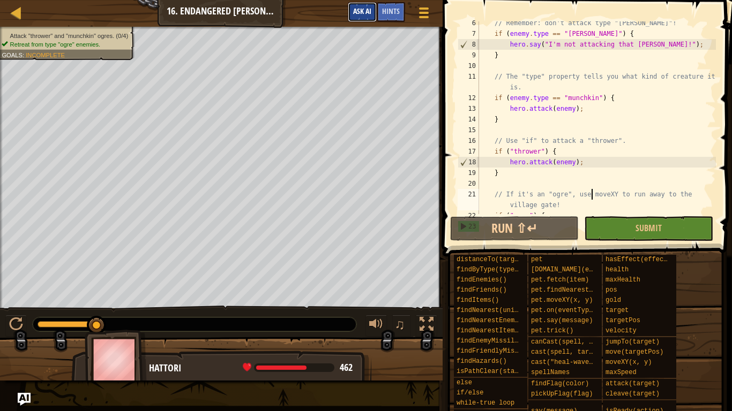
click at [365, 8] on span "Ask AI" at bounding box center [362, 11] width 18 height 10
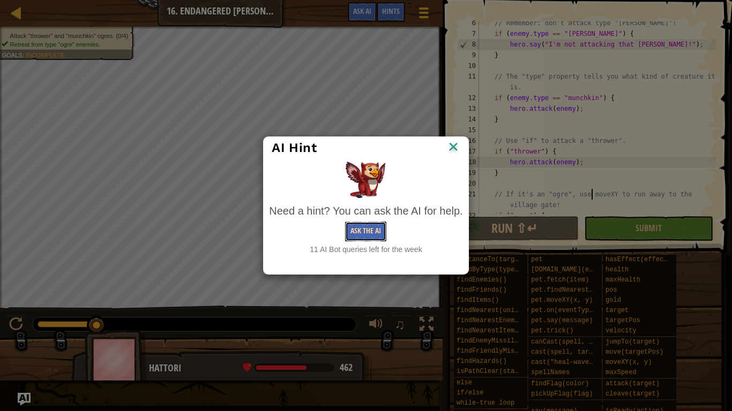
click at [351, 225] on button "Ask the AI" at bounding box center [365, 232] width 41 height 20
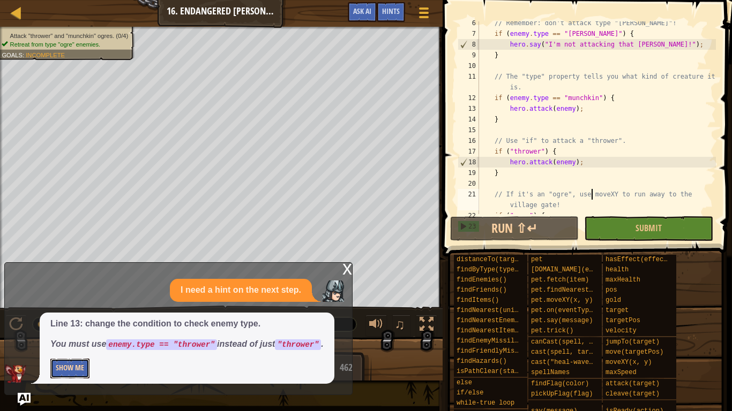
click at [83, 320] on button "Show Me" at bounding box center [69, 369] width 39 height 20
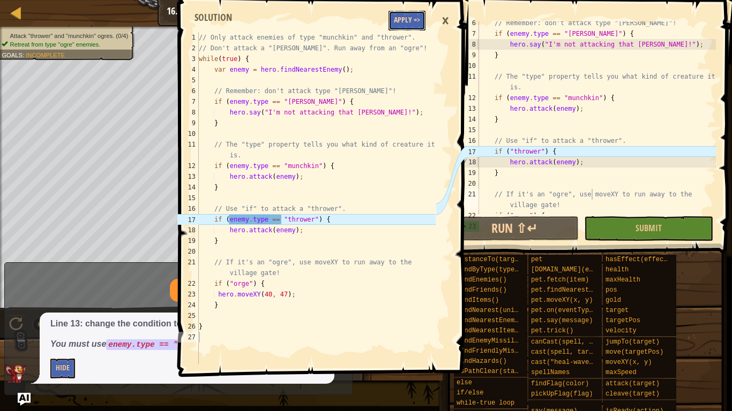
click at [401, 25] on button "Apply =>" at bounding box center [406, 21] width 37 height 20
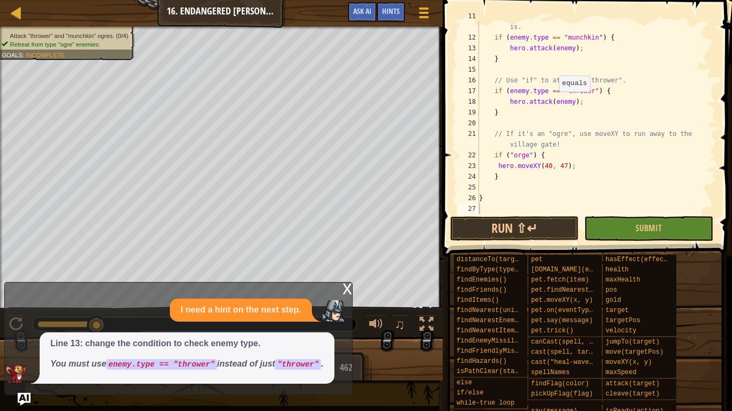
scroll to position [118, 0]
click at [511, 155] on div "// The "type" property tells you what kind of creature it is. if ( enemy . type…" at bounding box center [596, 123] width 239 height 225
click at [512, 232] on button "Run ⇧↵" at bounding box center [514, 228] width 129 height 25
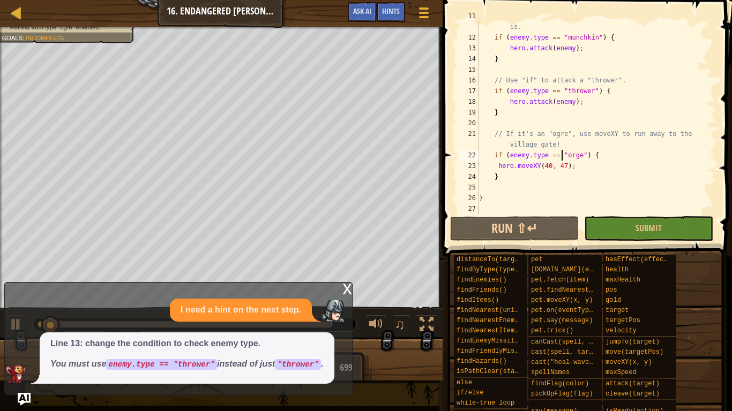
click at [342, 285] on div "x" at bounding box center [347, 288] width 10 height 11
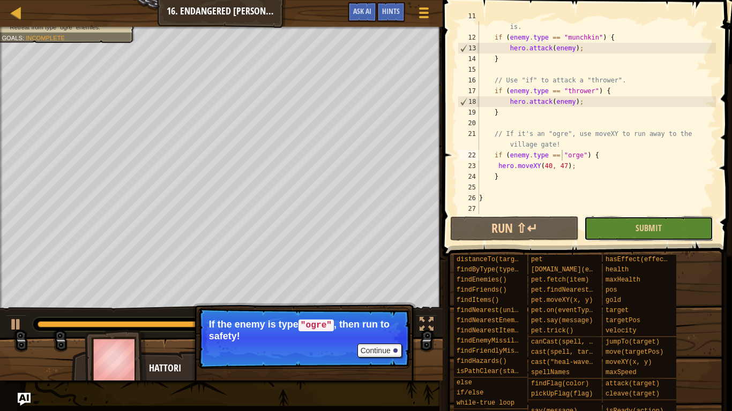
click at [592, 221] on button "Submit" at bounding box center [648, 228] width 129 height 25
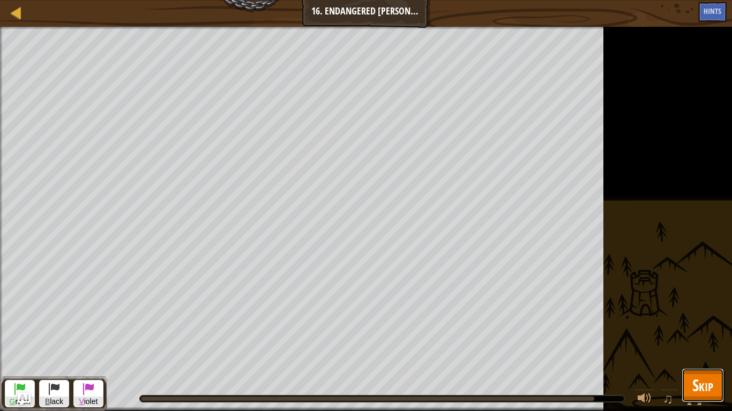
click at [714, 320] on button "Skip" at bounding box center [702, 385] width 42 height 34
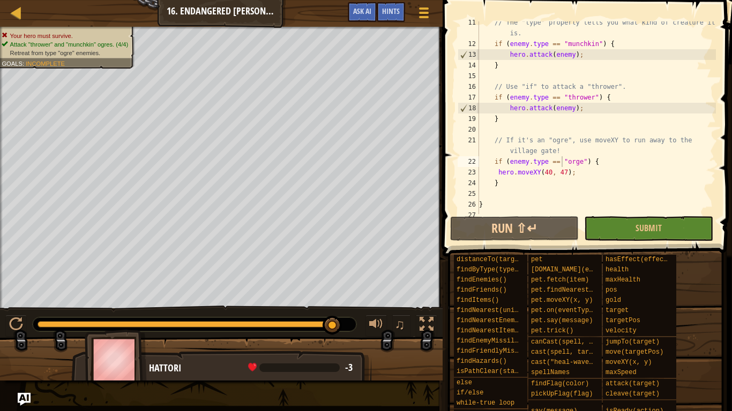
scroll to position [118, 0]
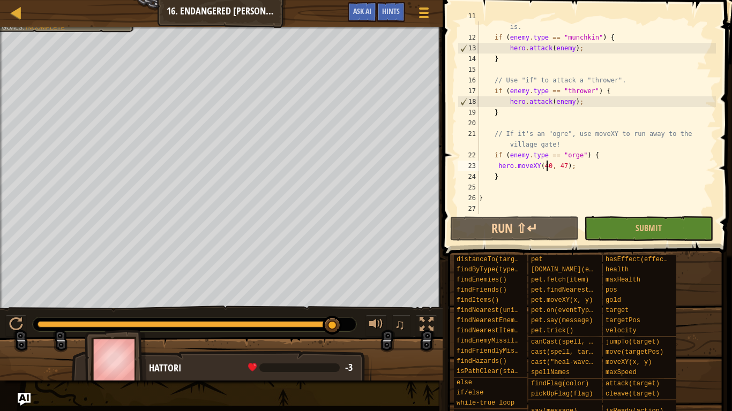
click at [547, 164] on div "// The "type" property tells you what kind of creature it is. if ( enemy . type…" at bounding box center [596, 123] width 239 height 225
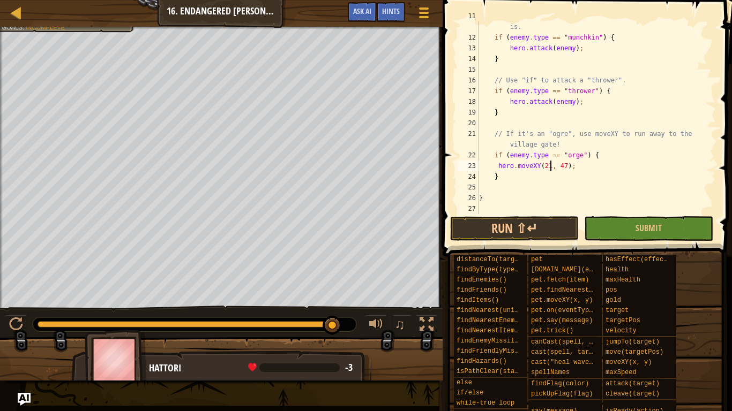
click at [562, 165] on div "// The "type" property tells you what kind of creature it is. if ( enemy . type…" at bounding box center [596, 123] width 239 height 225
click at [565, 165] on div "// The "type" property tells you what kind of creature it is. if ( enemy . type…" at bounding box center [596, 123] width 239 height 225
type textarea "hero.moveXY(21, 40);"
click at [504, 232] on button "Run ⇧↵" at bounding box center [514, 228] width 129 height 25
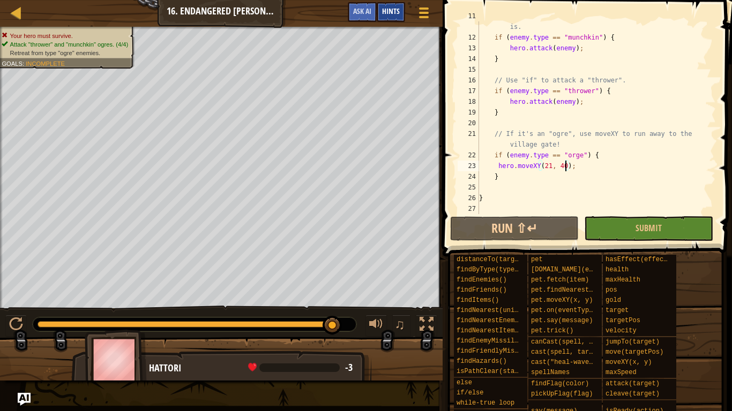
click at [394, 13] on span "Hints" at bounding box center [391, 11] width 18 height 10
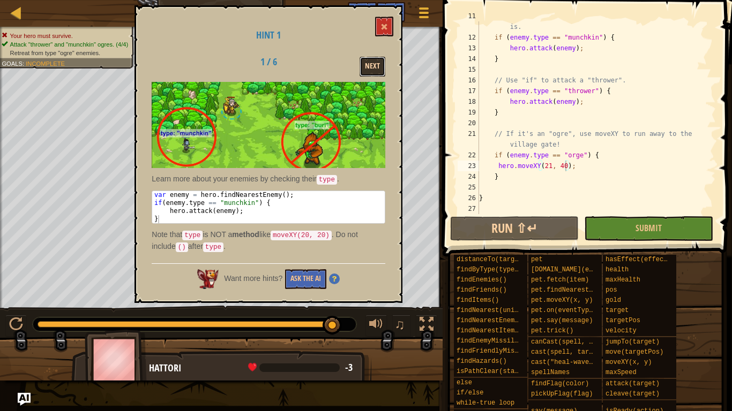
click at [379, 64] on button "Next" at bounding box center [372, 67] width 26 height 20
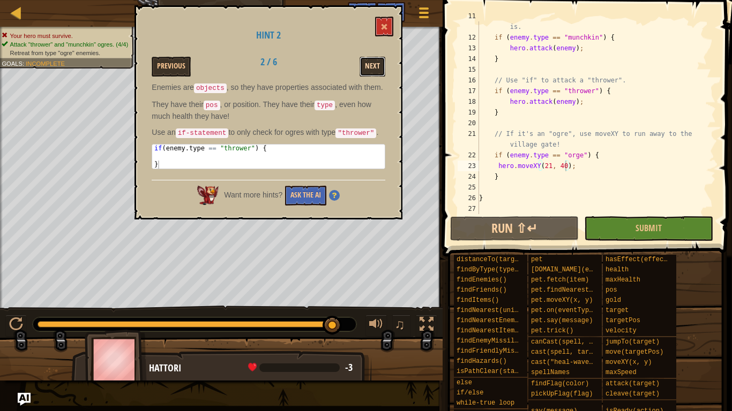
click at [381, 63] on button "Next" at bounding box center [372, 67] width 26 height 20
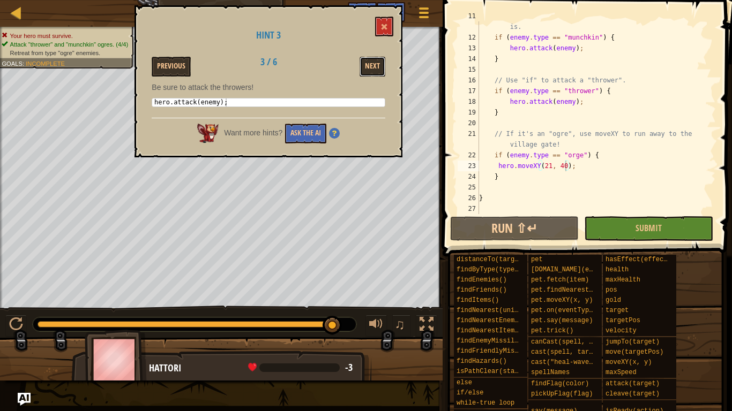
click at [381, 63] on button "Next" at bounding box center [372, 67] width 26 height 20
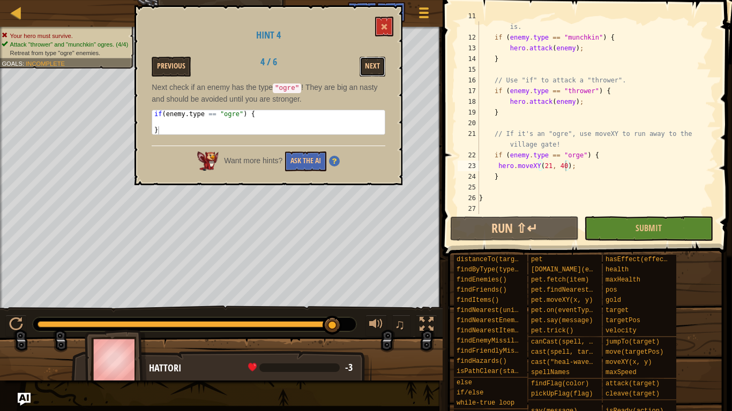
click at [381, 63] on button "Next" at bounding box center [372, 67] width 26 height 20
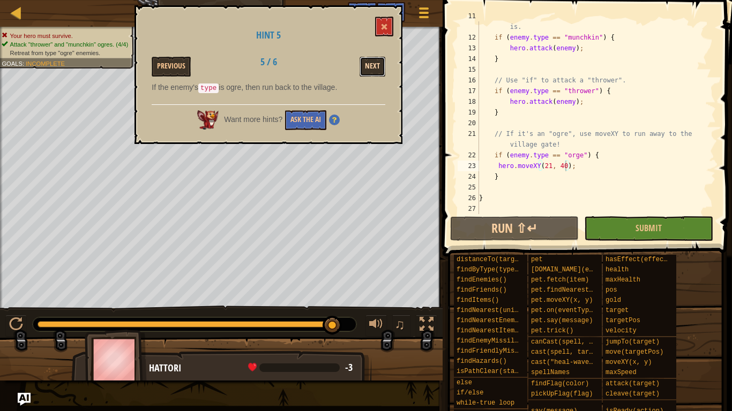
click at [381, 63] on button "Next" at bounding box center [372, 67] width 26 height 20
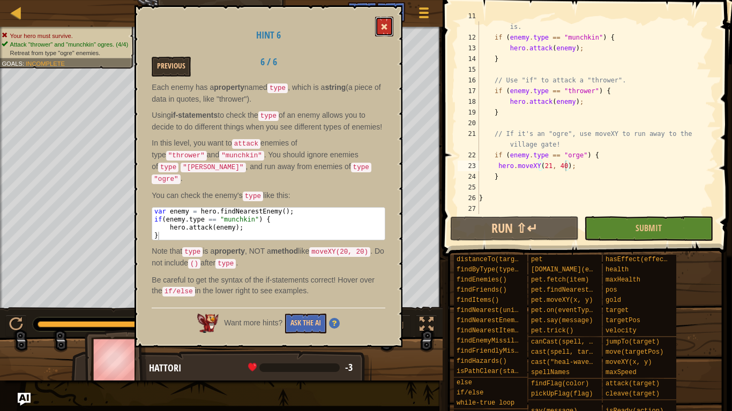
click at [386, 31] on button at bounding box center [384, 27] width 18 height 20
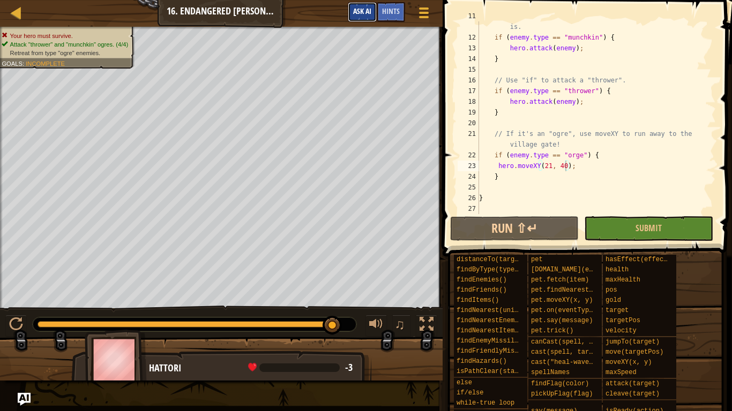
click at [356, 6] on span "Ask AI" at bounding box center [362, 11] width 18 height 10
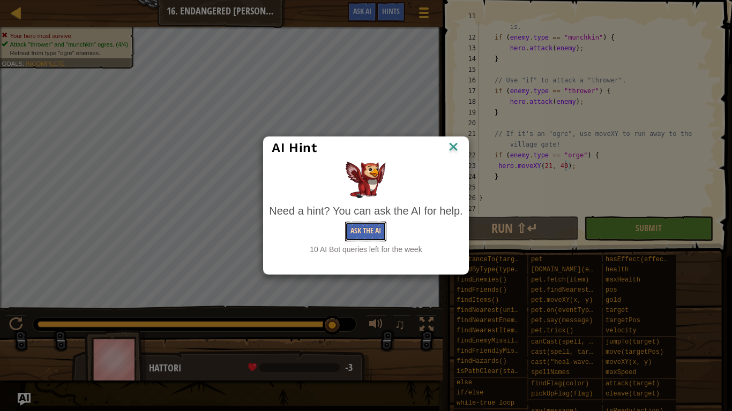
click at [355, 228] on button "Ask the AI" at bounding box center [365, 232] width 41 height 20
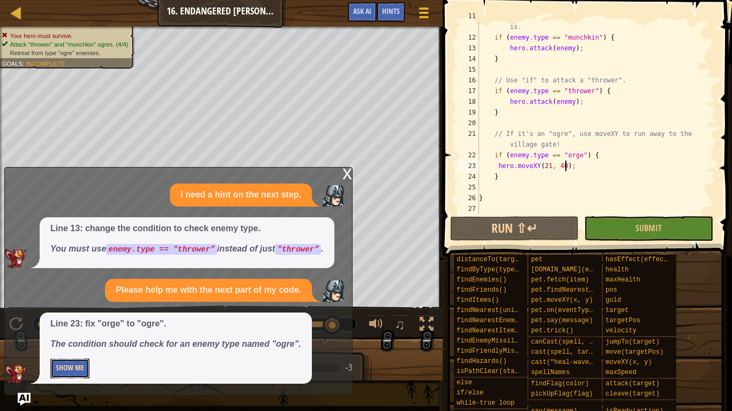
click at [58, 320] on button "Show Me" at bounding box center [69, 369] width 39 height 20
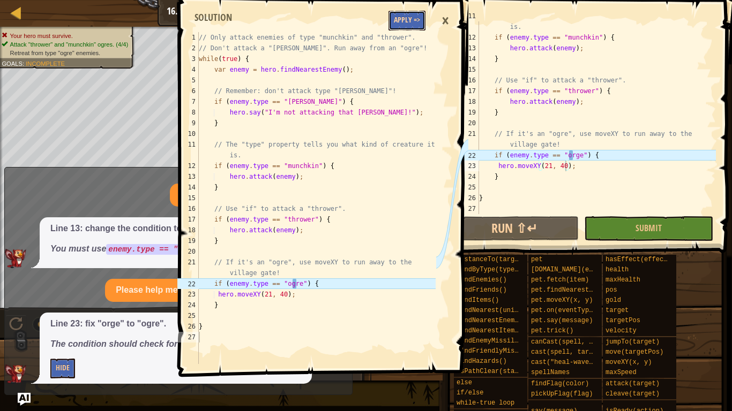
click at [408, 17] on button "Apply =>" at bounding box center [406, 21] width 37 height 20
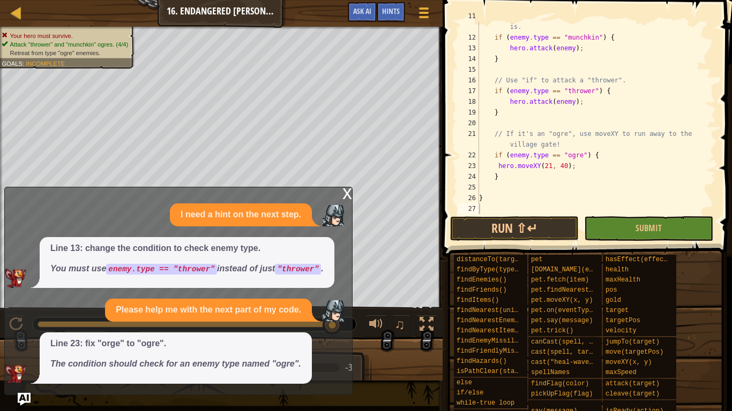
scroll to position [5, 0]
click at [344, 190] on div "x" at bounding box center [347, 192] width 10 height 11
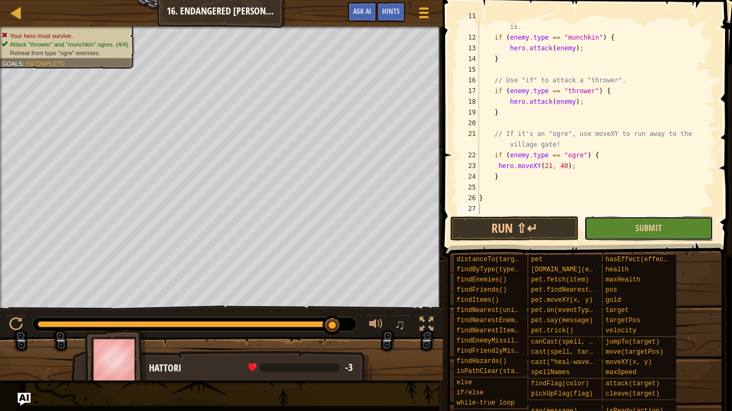
click at [629, 219] on button "Submit" at bounding box center [648, 228] width 129 height 25
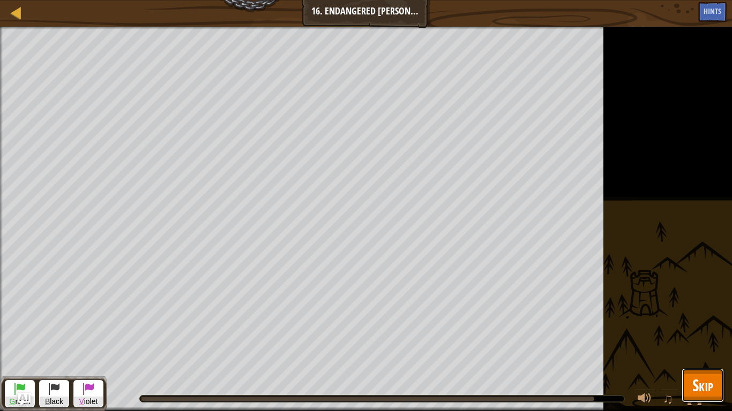
click at [696, 320] on button "Skip" at bounding box center [702, 385] width 42 height 34
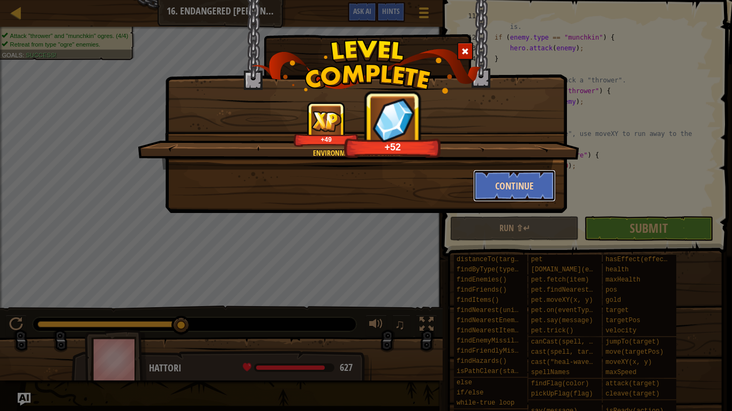
click at [485, 185] on button "Continue" at bounding box center [514, 186] width 83 height 32
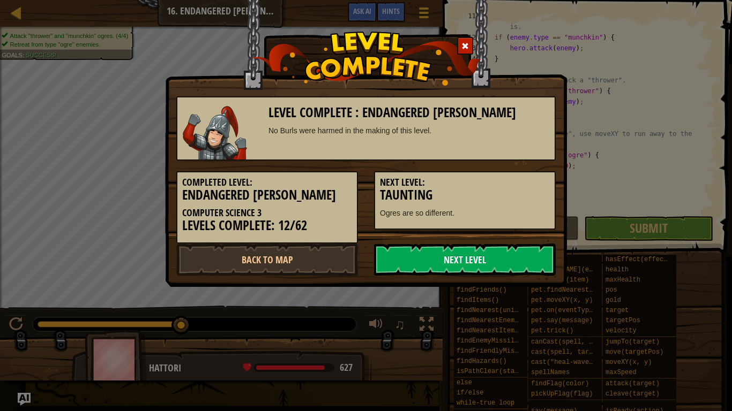
click at [482, 256] on link "Next Level" at bounding box center [465, 260] width 182 height 32
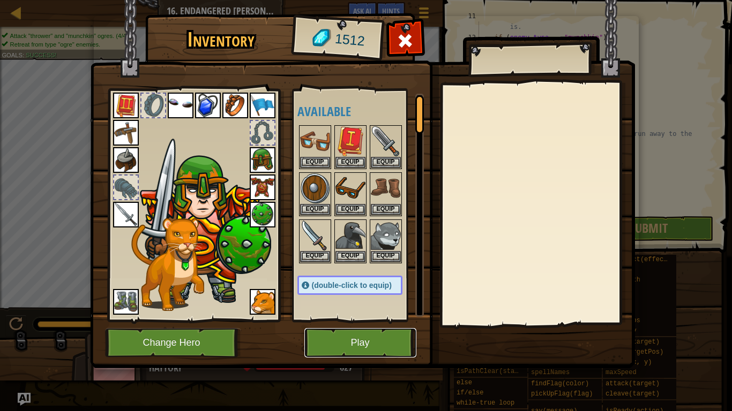
click at [386, 320] on button "Play" at bounding box center [360, 342] width 112 height 29
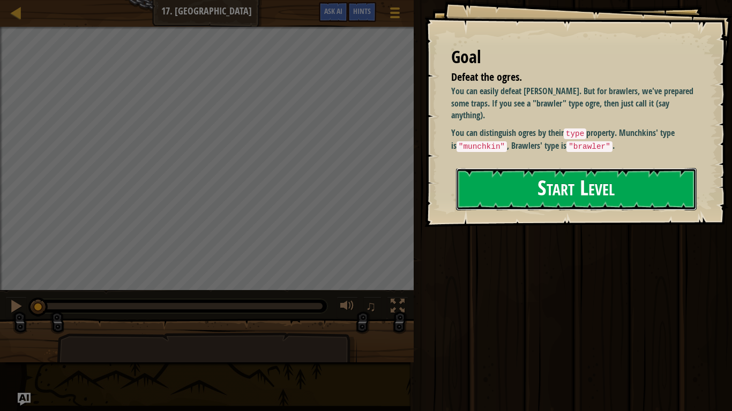
click at [584, 175] on button "Start Level" at bounding box center [576, 189] width 240 height 42
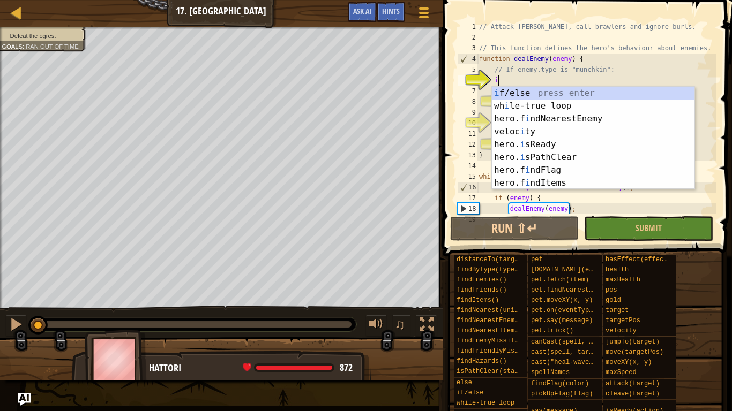
scroll to position [5, 3]
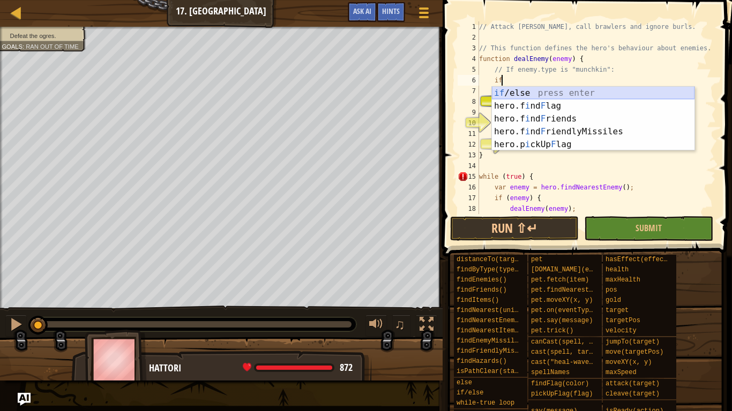
click at [559, 95] on div "if /else press enter hero.f i nd F lag press enter hero.f i nd F riends press e…" at bounding box center [593, 132] width 202 height 90
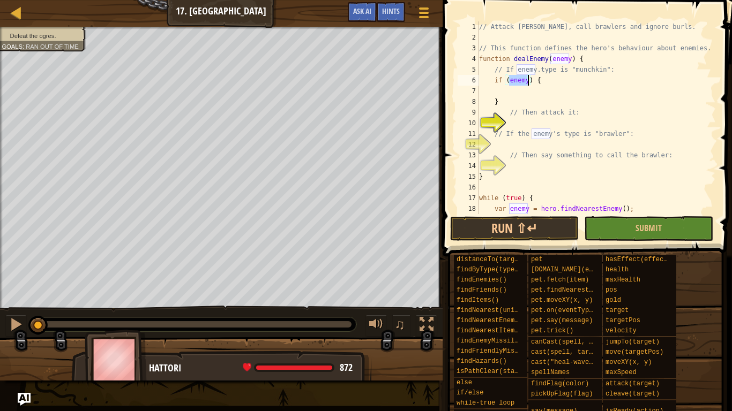
click at [528, 82] on div "// Attack [PERSON_NAME], call brawlers and ignore burls. // This function defin…" at bounding box center [596, 117] width 239 height 193
type textarea "if (enemy == "munchkin") {"
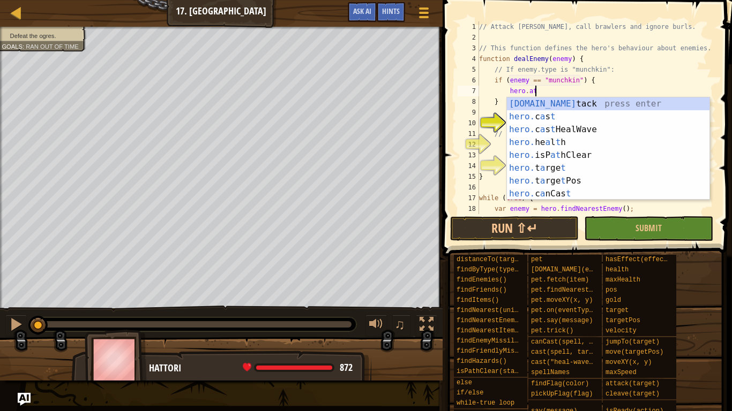
scroll to position [5, 8]
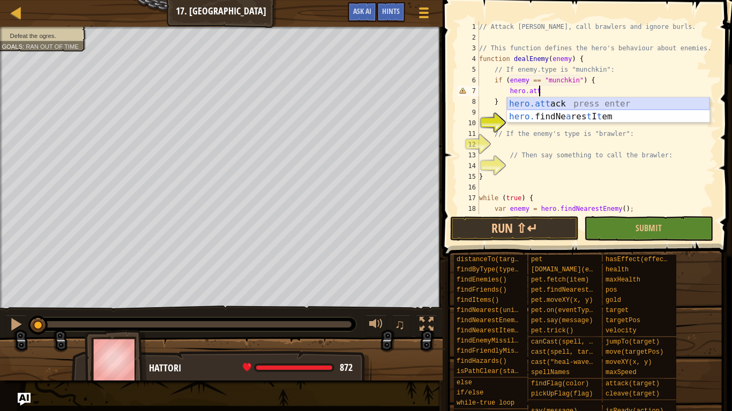
click at [582, 105] on div "hero.att ack press enter hero. findNe a res t I t em press enter" at bounding box center [608, 122] width 202 height 51
type textarea "hero.attack(enemy);"
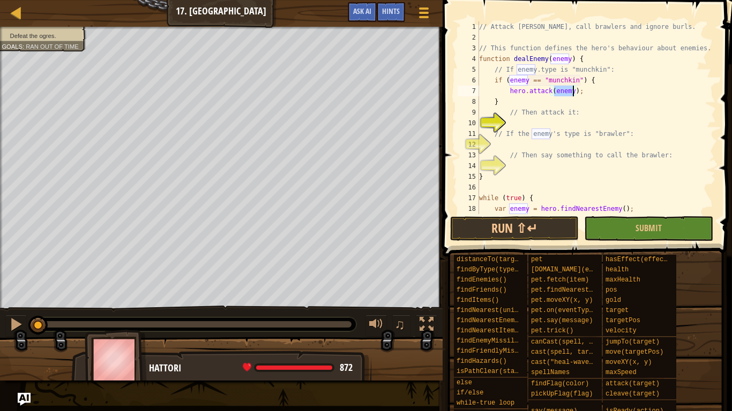
click at [540, 121] on div "// Attack [PERSON_NAME], call brawlers and ignore burls. // This function defin…" at bounding box center [596, 128] width 239 height 214
click at [536, 149] on div "// Attack [PERSON_NAME], call brawlers and ignore burls. // This function defin…" at bounding box center [596, 128] width 239 height 214
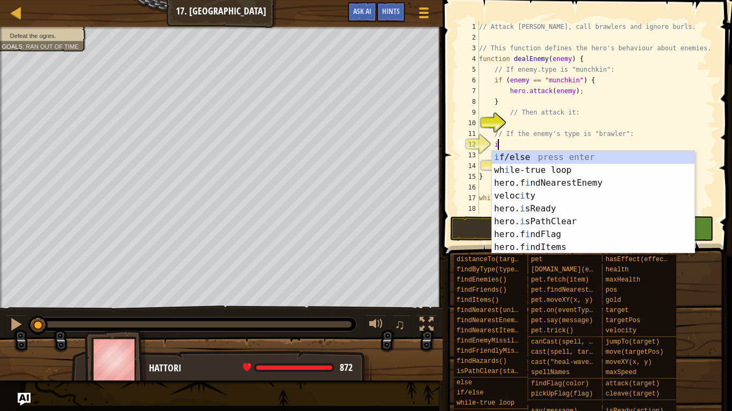
scroll to position [5, 3]
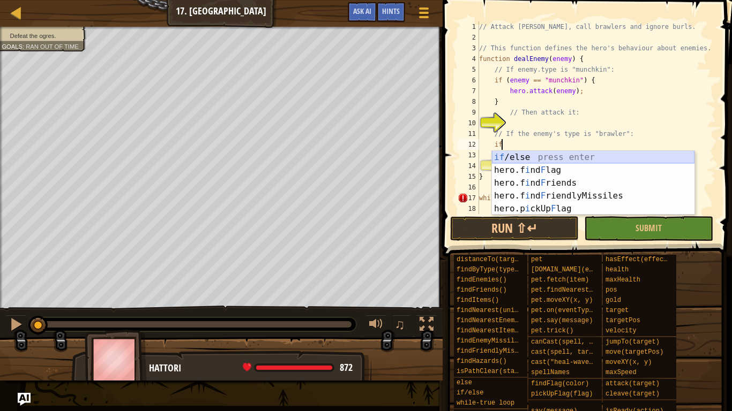
click at [567, 157] on div "if /else press enter hero.f i nd F lag press enter hero.f i nd F riends press e…" at bounding box center [593, 196] width 202 height 90
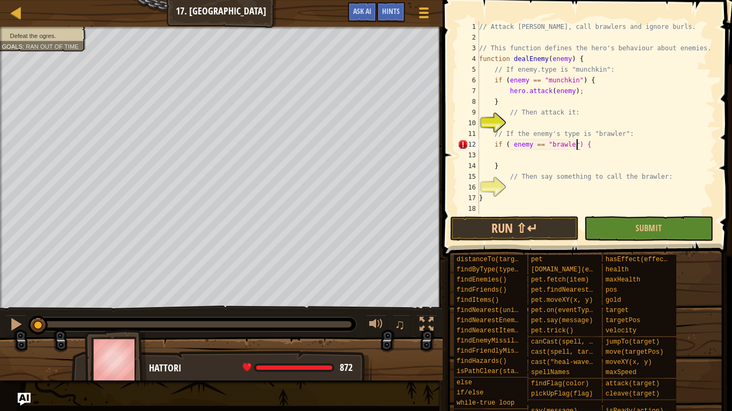
scroll to position [5, 14]
type textarea "if ( enemy == "brawler") {"
click at [515, 153] on div "// Attack [PERSON_NAME], call brawlers and ignore burls. // This function defin…" at bounding box center [596, 128] width 239 height 214
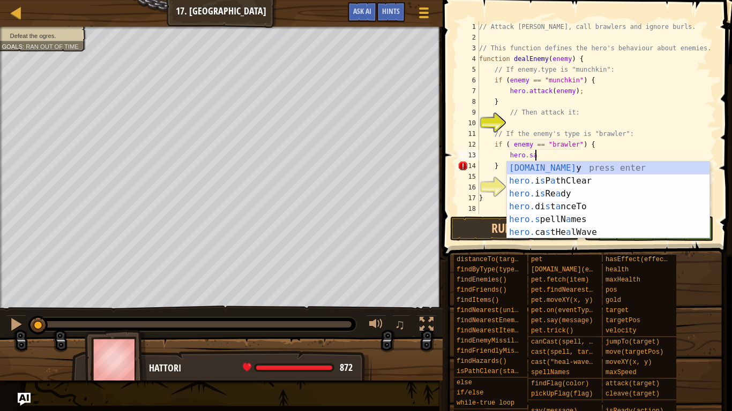
scroll to position [5, 8]
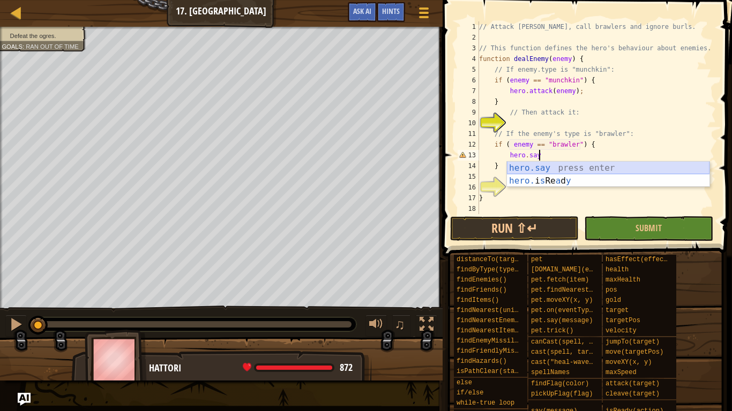
click at [523, 172] on div "hero.say press enter hero. i s Re a d y press enter" at bounding box center [608, 187] width 202 height 51
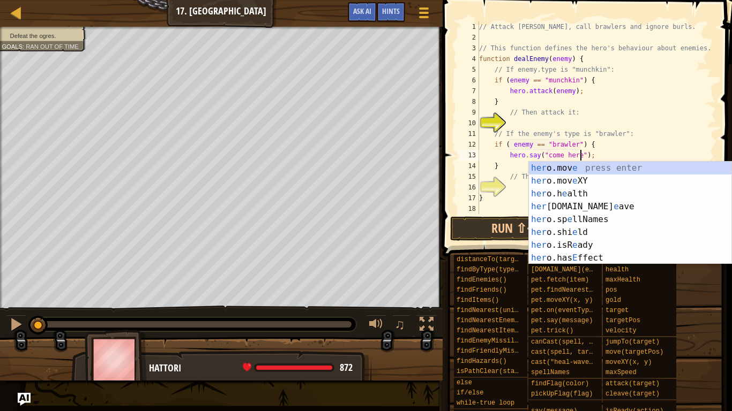
scroll to position [5, 14]
click at [658, 141] on div "// Attack [PERSON_NAME], call brawlers and ignore burls. // This function defin…" at bounding box center [596, 128] width 239 height 214
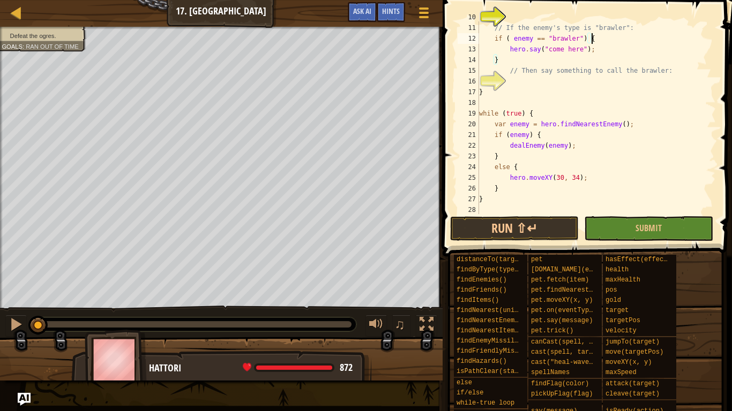
scroll to position [107, 0]
type textarea "if ( enemy == "brawler") {"
click at [554, 223] on button "Run ⇧↵" at bounding box center [514, 228] width 129 height 25
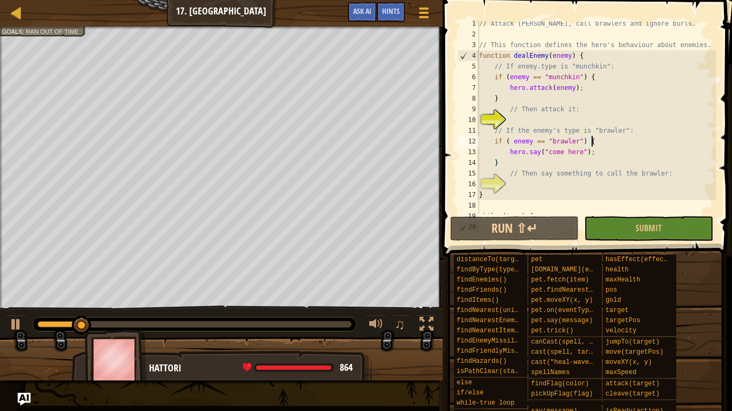
scroll to position [3, 0]
click at [507, 120] on div "// Attack [PERSON_NAME], call brawlers and ignore burls. // This function defin…" at bounding box center [596, 125] width 239 height 214
type textarea "y"
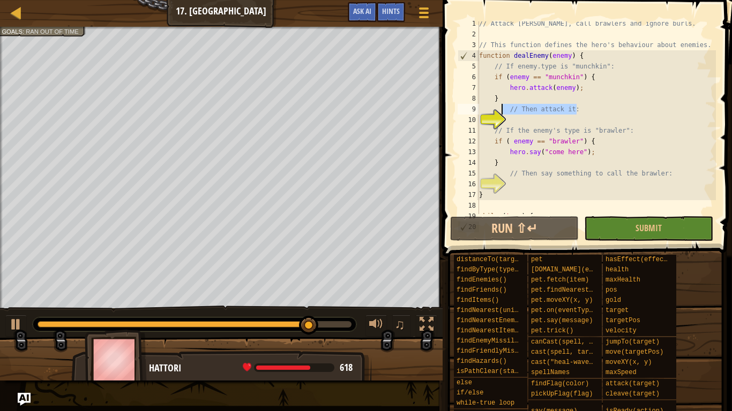
drag, startPoint x: 582, startPoint y: 111, endPoint x: 502, endPoint y: 110, distance: 79.8
click at [502, 110] on div "1 2 3 4 5 6 7 8 9 10 11 12 13 14 15 16 17 18 19 20 // Attack [PERSON_NAME], cal…" at bounding box center [585, 117] width 260 height 193
type textarea "// Then attack it:"
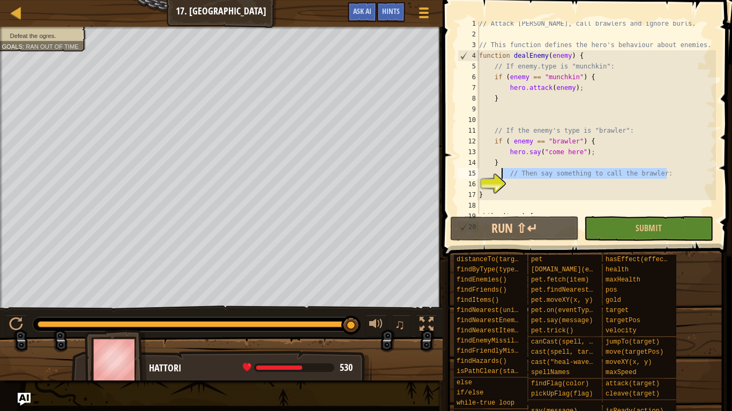
drag, startPoint x: 672, startPoint y: 171, endPoint x: 502, endPoint y: 172, distance: 169.8
click at [502, 172] on div "// Attack [PERSON_NAME], call brawlers and ignore burls. // This function defin…" at bounding box center [596, 125] width 239 height 214
type textarea "// Then say something to call the brawler:"
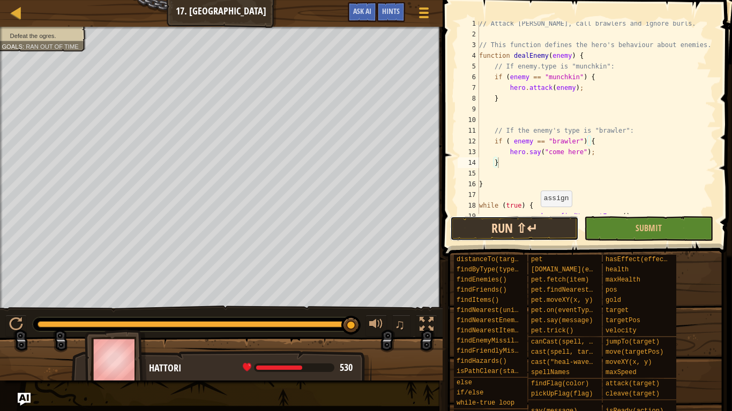
click at [542, 224] on button "Run ⇧↵" at bounding box center [514, 228] width 129 height 25
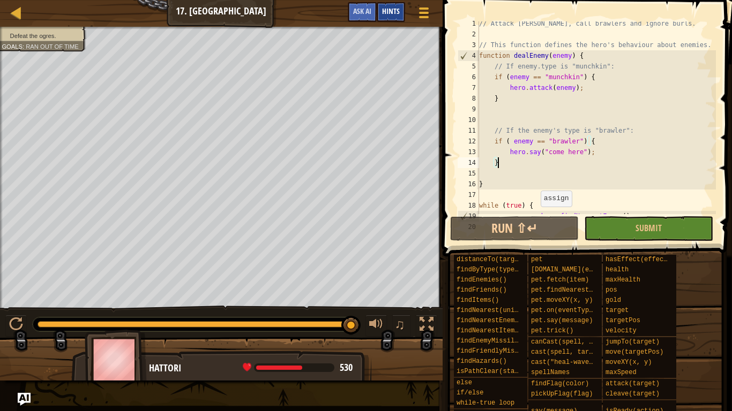
click at [390, 19] on div "Hints" at bounding box center [390, 12] width 28 height 20
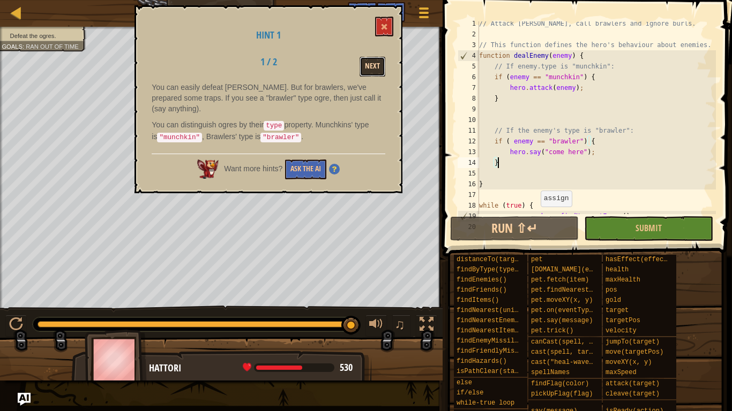
click at [374, 74] on button "Next" at bounding box center [372, 67] width 26 height 20
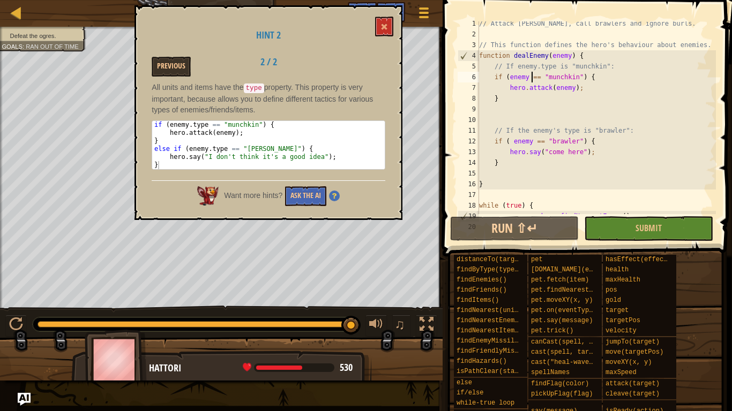
click at [530, 79] on div "// Attack [PERSON_NAME], call brawlers and ignore burls. // This function defin…" at bounding box center [596, 125] width 239 height 214
click at [527, 79] on div "// Attack [PERSON_NAME], call brawlers and ignore burls. // This function defin…" at bounding box center [596, 125] width 239 height 214
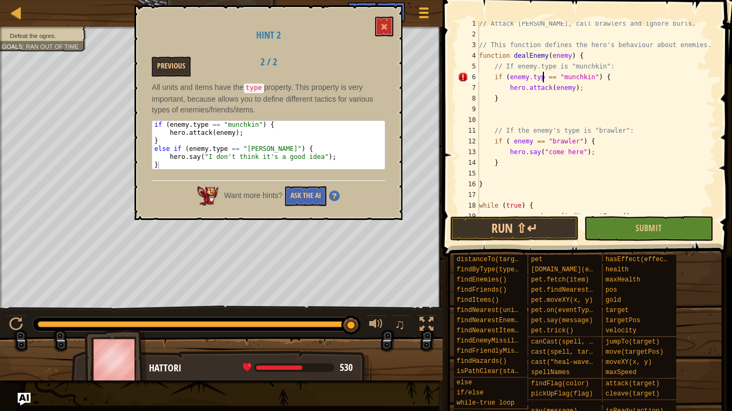
scroll to position [5, 10]
click at [531, 141] on div "// Attack [PERSON_NAME], call brawlers and ignore burls. // This function defin…" at bounding box center [596, 125] width 239 height 214
type textarea "if ( enemy.type == "brawler") {"
click at [384, 22] on button at bounding box center [384, 27] width 18 height 20
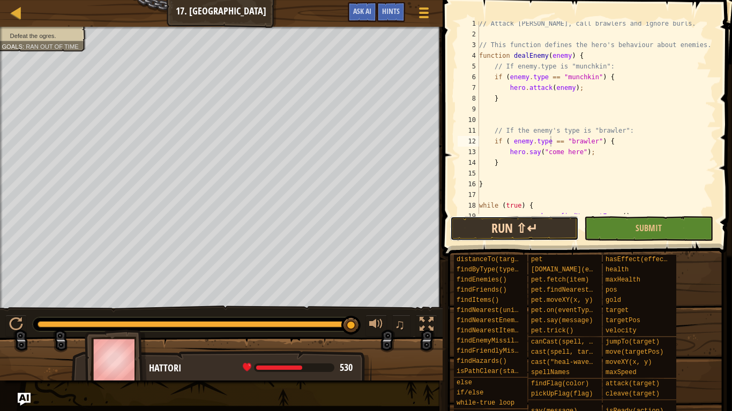
click at [547, 237] on button "Run ⇧↵" at bounding box center [514, 228] width 129 height 25
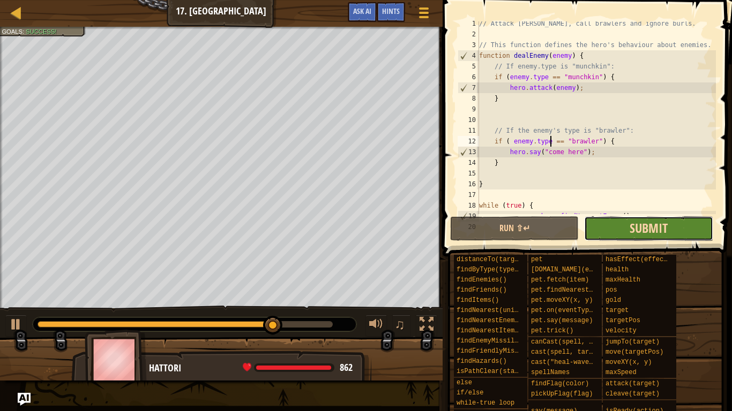
click at [648, 233] on span "Submit" at bounding box center [648, 228] width 38 height 17
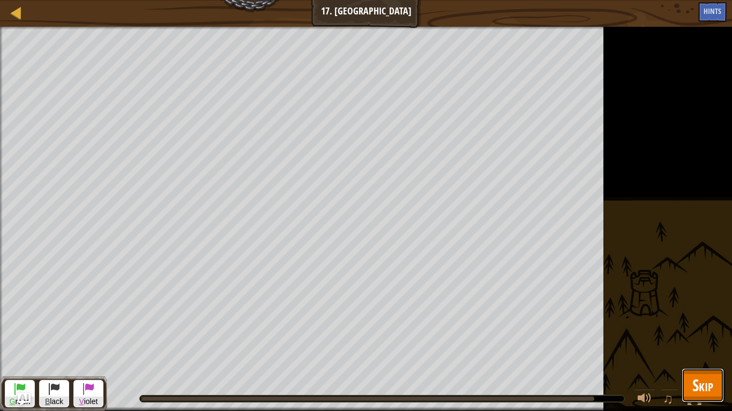
click at [706, 320] on span "Skip" at bounding box center [702, 385] width 21 height 22
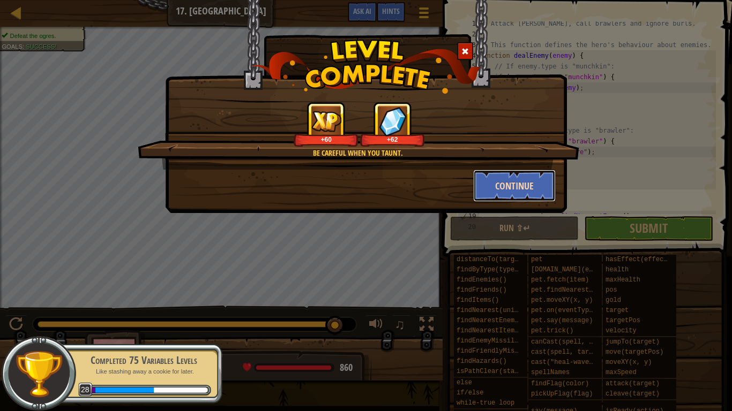
click at [528, 187] on button "Continue" at bounding box center [514, 186] width 83 height 32
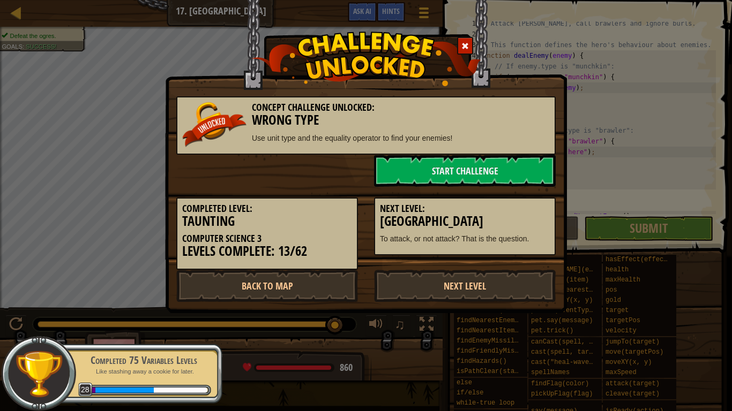
click at [23, 3] on div "Concept Challenge Unlocked: Wrong Type Use unit type and the equality operator …" at bounding box center [366, 205] width 732 height 411
click at [451, 182] on link "Start Challenge" at bounding box center [465, 171] width 182 height 32
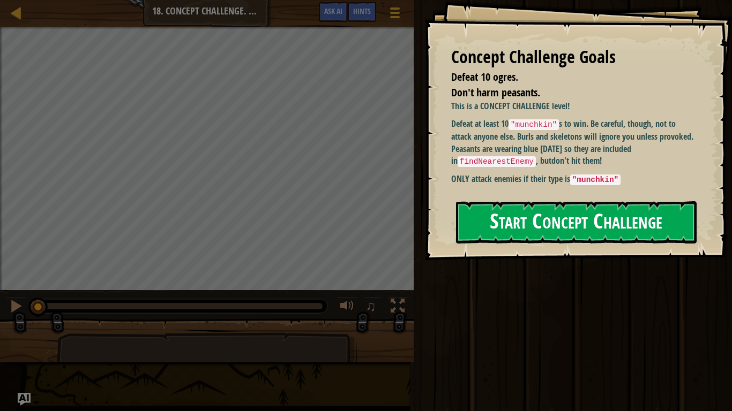
click at [514, 210] on button "Start Concept Challenge" at bounding box center [576, 222] width 240 height 42
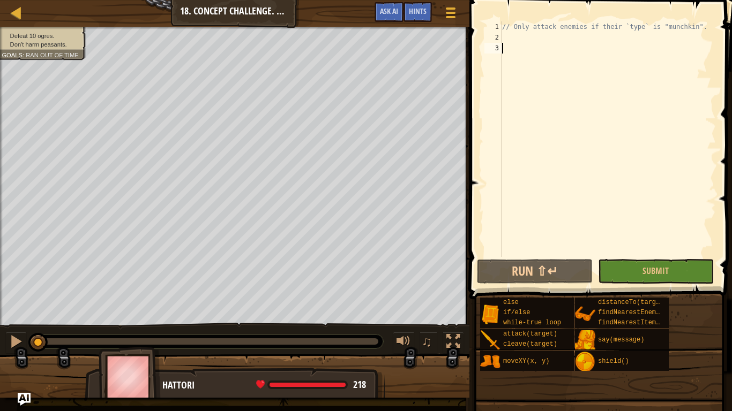
click at [514, 210] on div "// Only attack enemies if their `type` is "munchkin"." at bounding box center [608, 149] width 216 height 257
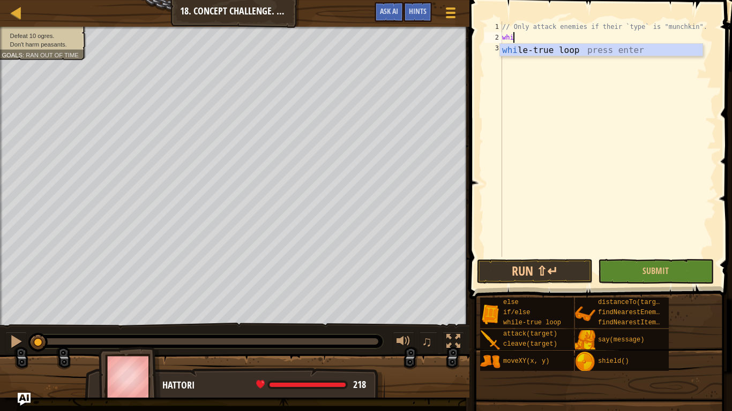
type textarea "whil"
click at [612, 49] on div "whil e-true loop press enter" at bounding box center [601, 63] width 202 height 39
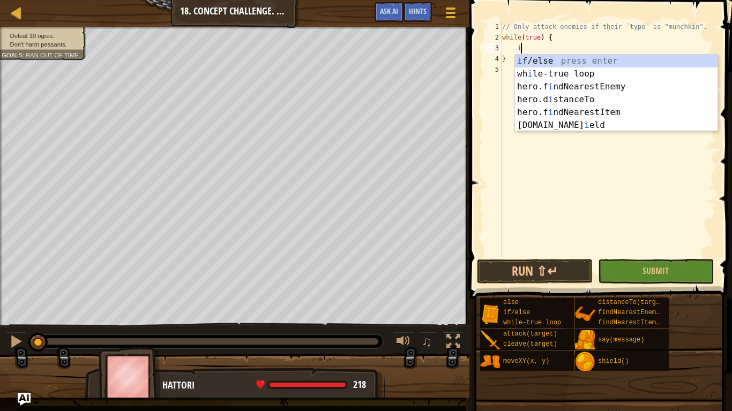
scroll to position [5, 3]
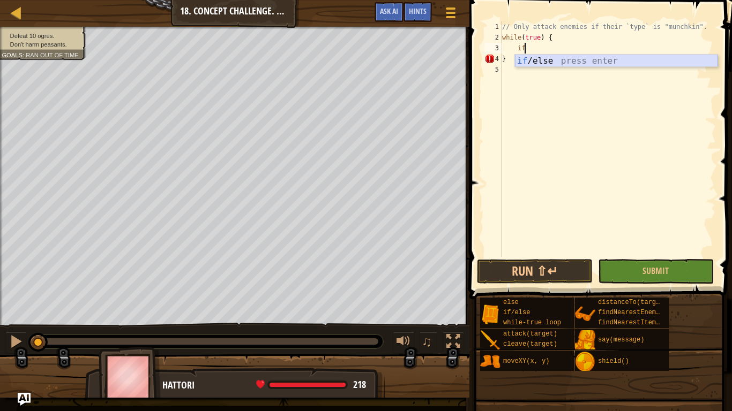
click at [533, 65] on div "if /else press enter" at bounding box center [616, 74] width 202 height 39
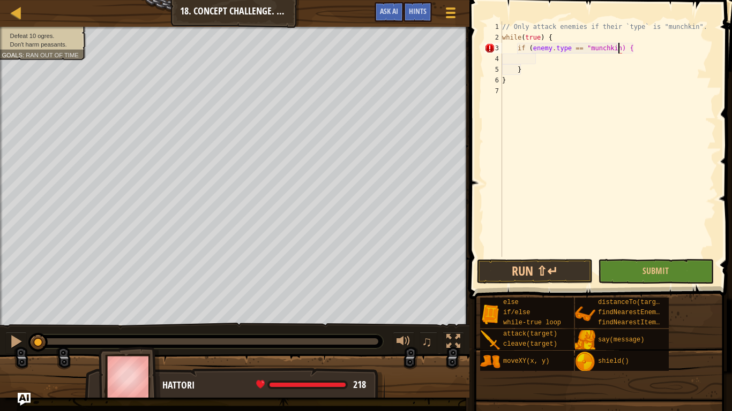
scroll to position [5, 17]
type textarea "if (enemy.type == "munchkin") {"
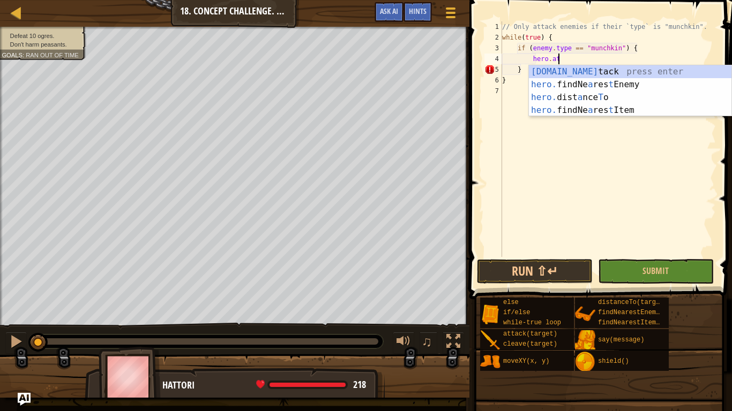
scroll to position [5, 7]
click at [579, 66] on div "[DOMAIN_NAME] tack press enter hero. findNe a res t Enemy press enter hero. dis…" at bounding box center [630, 103] width 202 height 77
type textarea "hero.attack(enemy);"
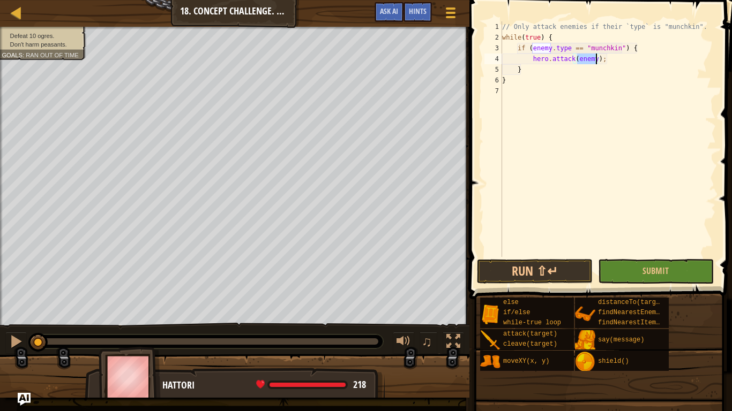
click at [563, 127] on div "// Only attack enemies if their `type` is "munchkin". while ( true ) { if ( ene…" at bounding box center [608, 149] width 216 height 257
click at [531, 261] on button "Run ⇧↵" at bounding box center [535, 271] width 116 height 25
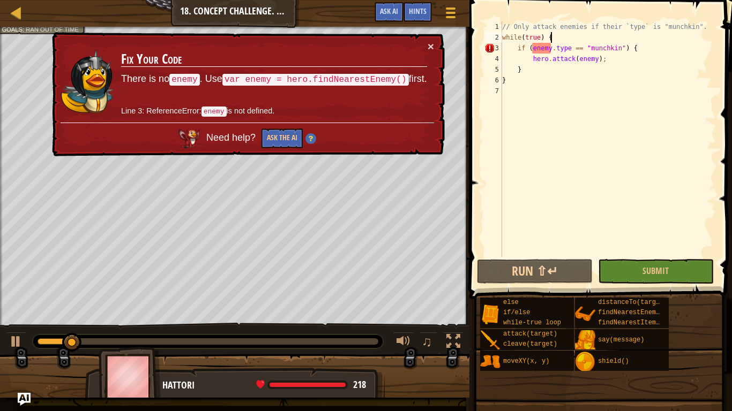
click at [552, 33] on div "// Only attack enemies if their `type` is "munchkin". while ( true ) { if ( ene…" at bounding box center [608, 149] width 216 height 257
type textarea "while(true) {"
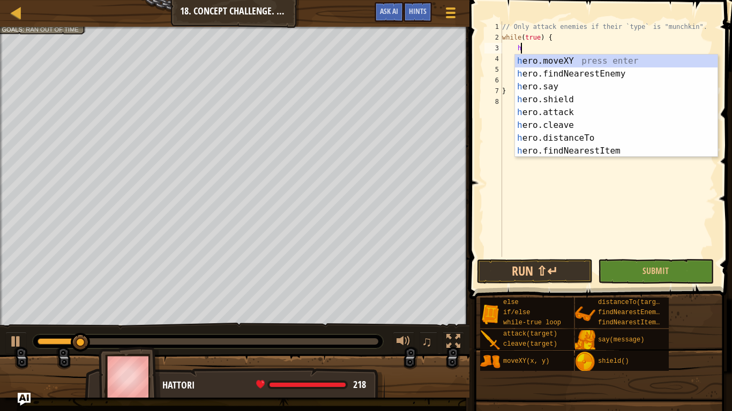
type textarea "her"
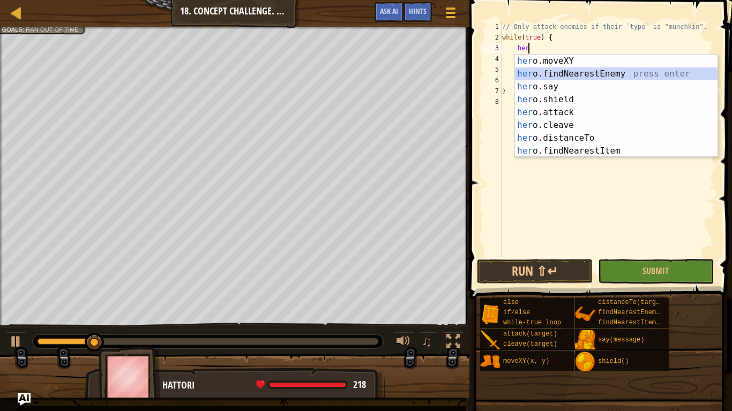
click at [589, 69] on div "her o.moveXY press enter her o.findNearestEnemy press enter her o.say press ent…" at bounding box center [616, 119] width 202 height 129
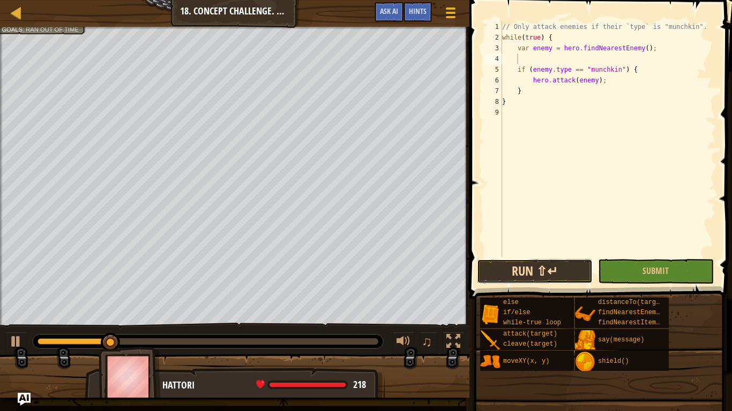
click at [521, 270] on button "Run ⇧↵" at bounding box center [535, 271] width 116 height 25
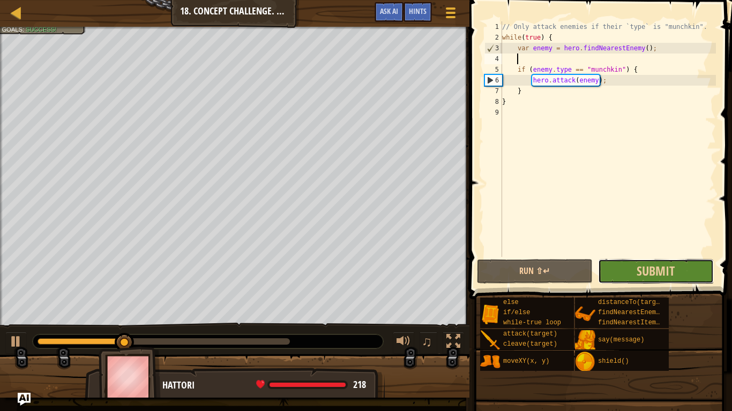
click at [636, 264] on button "Submit" at bounding box center [656, 271] width 116 height 25
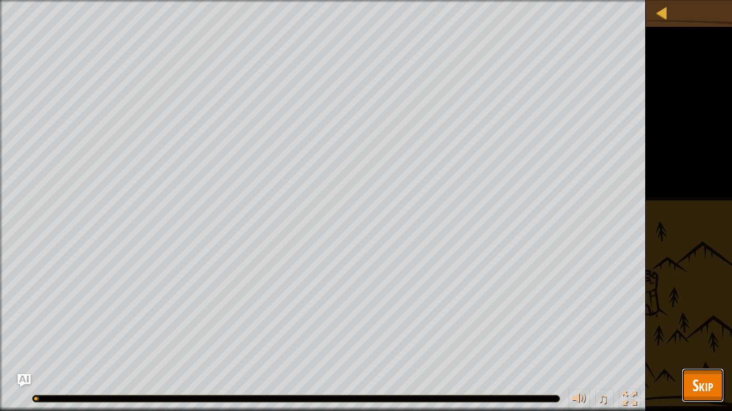
click at [705, 320] on span "Skip" at bounding box center [702, 385] width 21 height 22
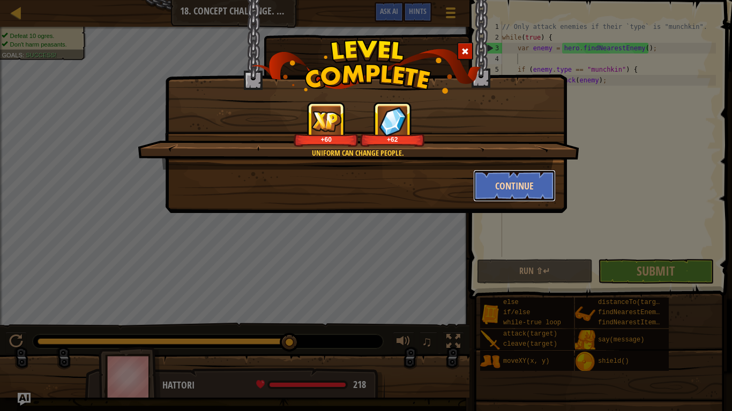
click at [536, 192] on button "Continue" at bounding box center [514, 186] width 83 height 32
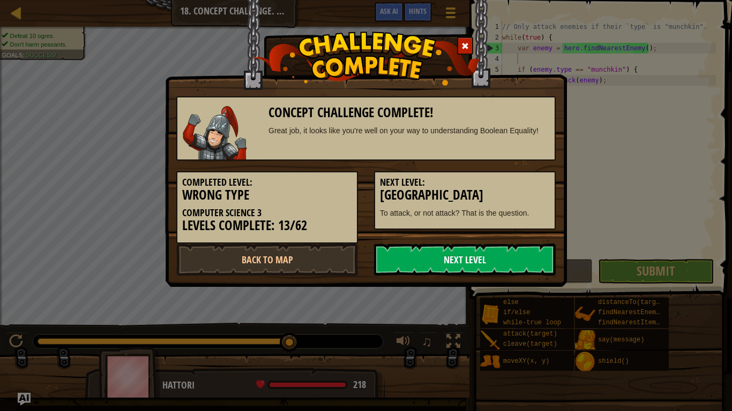
click at [442, 270] on link "Next Level" at bounding box center [465, 260] width 182 height 32
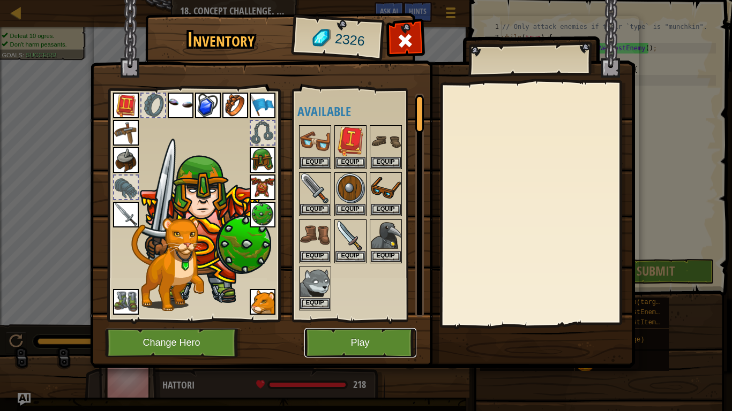
click at [387, 320] on button "Play" at bounding box center [360, 342] width 112 height 29
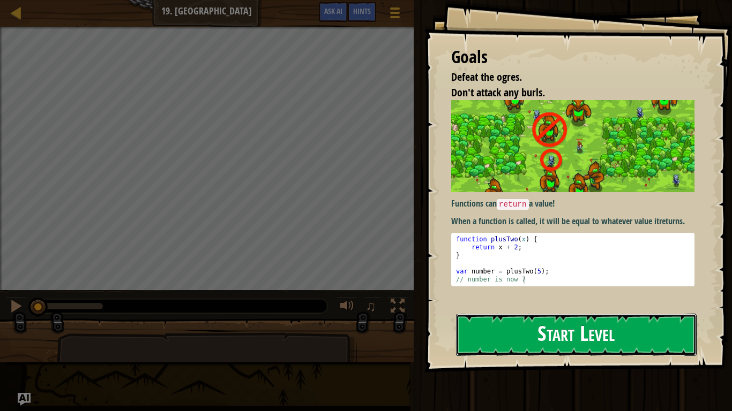
click at [494, 320] on button "Start Level" at bounding box center [576, 335] width 240 height 42
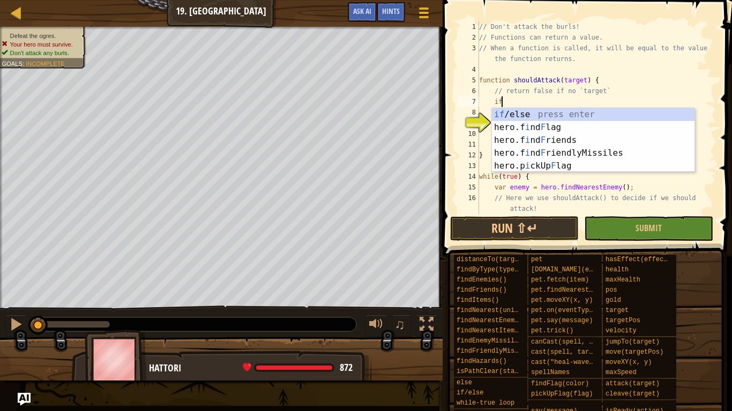
scroll to position [5, 3]
click at [593, 112] on div "if /else press enter hero.f i nd F lag press enter hero.f i nd F riends press e…" at bounding box center [593, 153] width 202 height 90
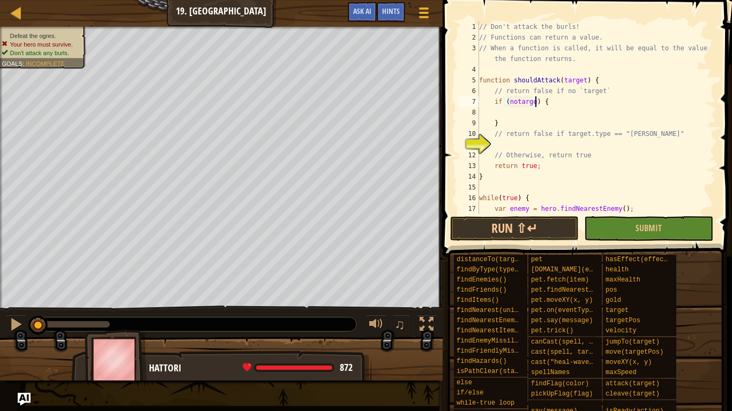
scroll to position [5, 9]
click at [388, 13] on span "Hints" at bounding box center [391, 11] width 18 height 10
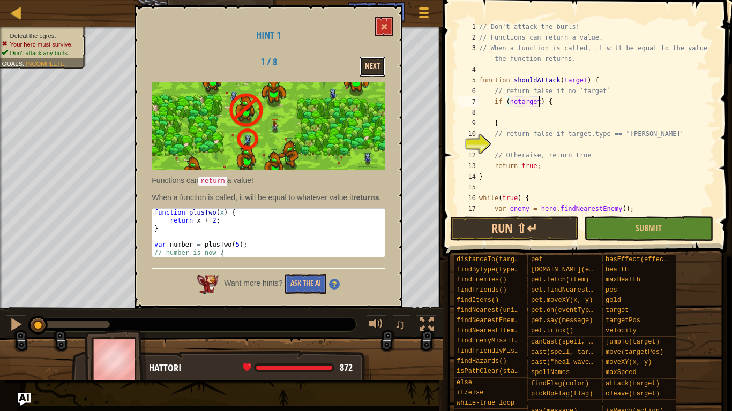
click at [379, 62] on button "Next" at bounding box center [372, 67] width 26 height 20
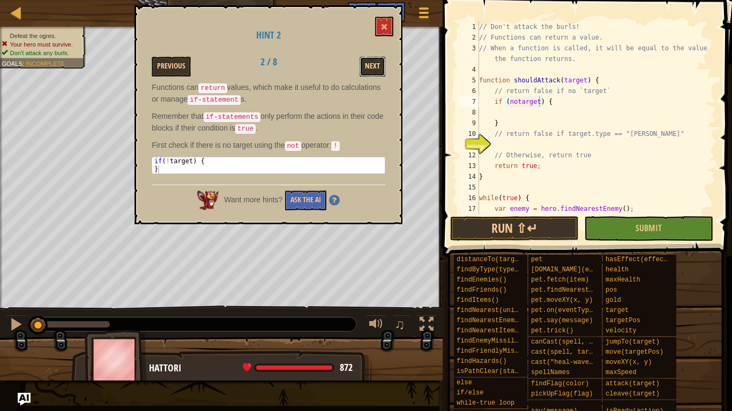
click at [369, 70] on button "Next" at bounding box center [372, 67] width 26 height 20
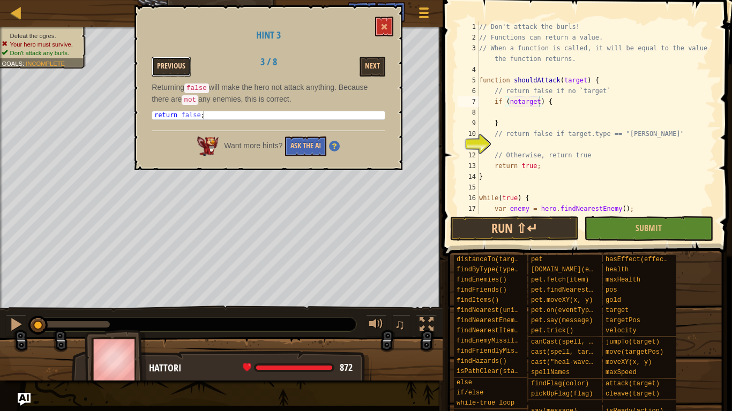
click at [157, 66] on button "Previous" at bounding box center [171, 67] width 39 height 20
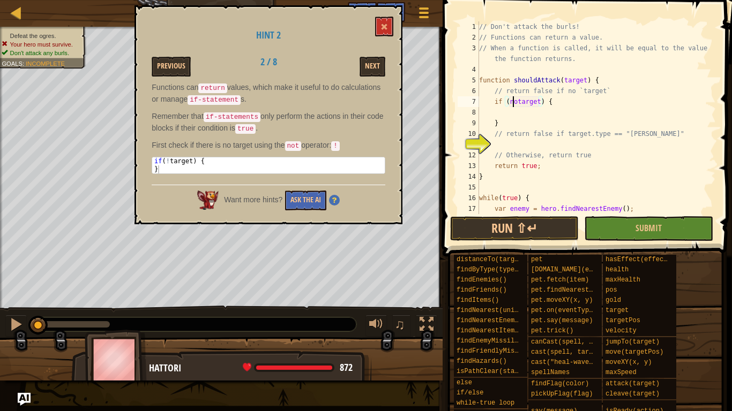
click at [514, 103] on div "// Don't attack the burls! // Functions can return a value. // When a function …" at bounding box center [596, 133] width 239 height 225
type textarea "if (!target) {"
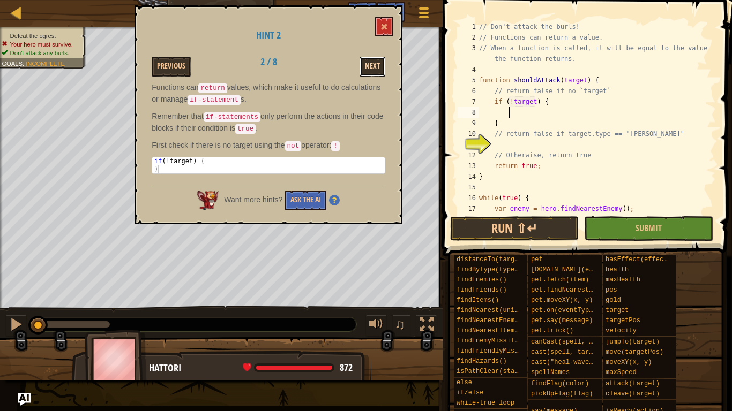
click at [366, 65] on button "Next" at bounding box center [372, 67] width 26 height 20
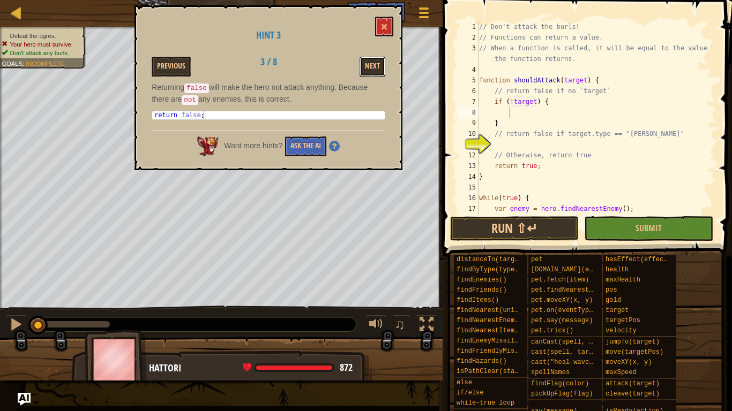
click at [366, 65] on button "Next" at bounding box center [372, 67] width 26 height 20
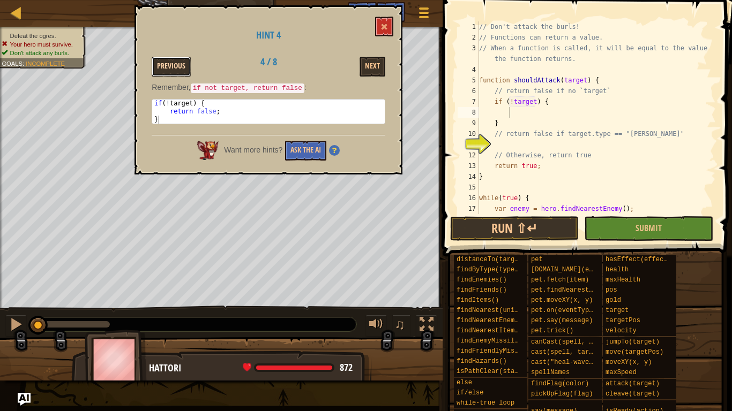
click at [174, 67] on button "Previous" at bounding box center [171, 67] width 39 height 20
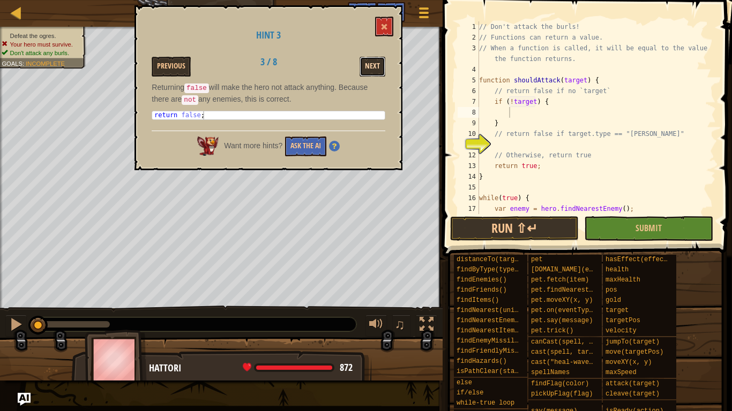
click at [372, 66] on button "Next" at bounding box center [372, 67] width 26 height 20
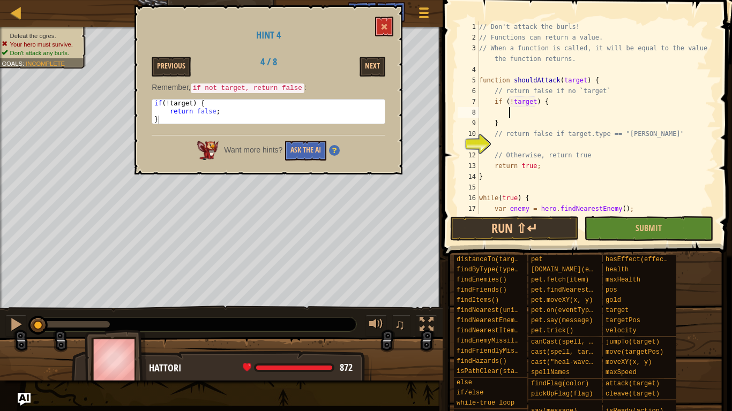
click at [518, 109] on div "// Don't attack the burls! // Functions can return a value. // When a function …" at bounding box center [596, 133] width 239 height 225
type textarea "return false;"
click at [372, 76] on button "Next" at bounding box center [372, 67] width 26 height 20
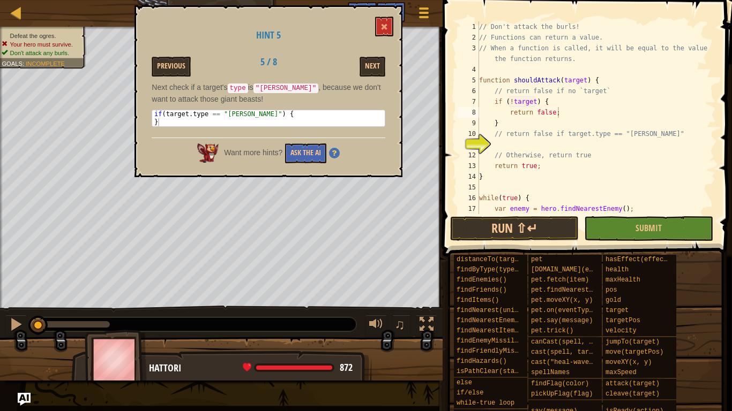
scroll to position [5, 2]
click at [515, 142] on div "// Don't attack the burls! // Functions can return a value. // When a function …" at bounding box center [596, 133] width 239 height 225
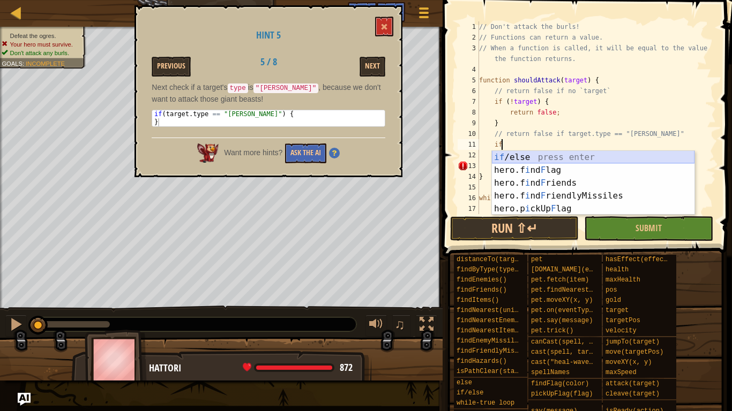
click at [558, 156] on div "if /else press enter hero.f i nd F lag press enter hero.f i nd F riends press e…" at bounding box center [593, 196] width 202 height 90
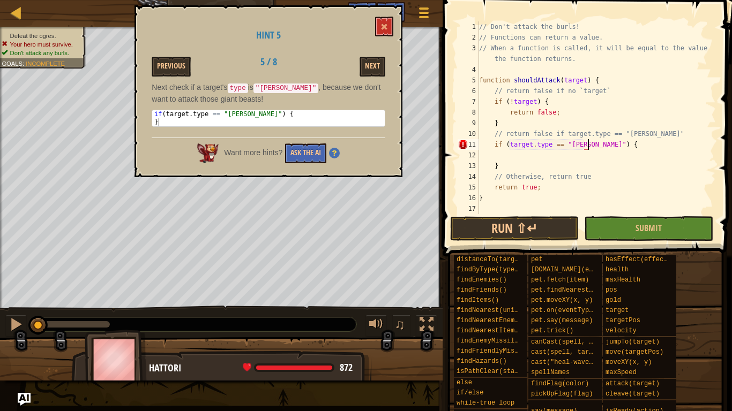
scroll to position [5, 16]
type textarea "if (target.type == "[PERSON_NAME]") {"
click at [373, 74] on button "Next" at bounding box center [372, 67] width 26 height 20
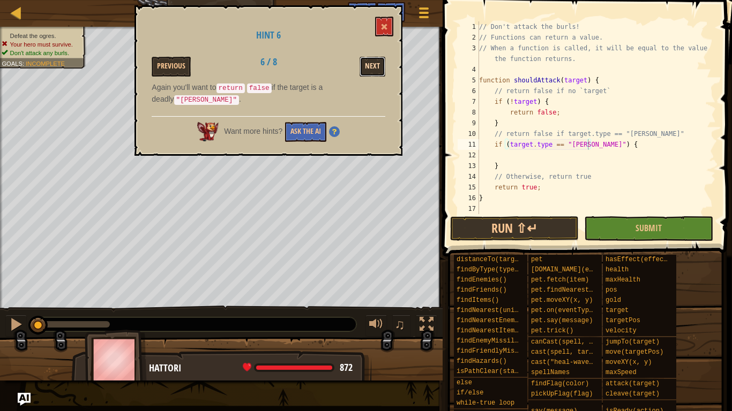
click at [376, 71] on button "Next" at bounding box center [372, 67] width 26 height 20
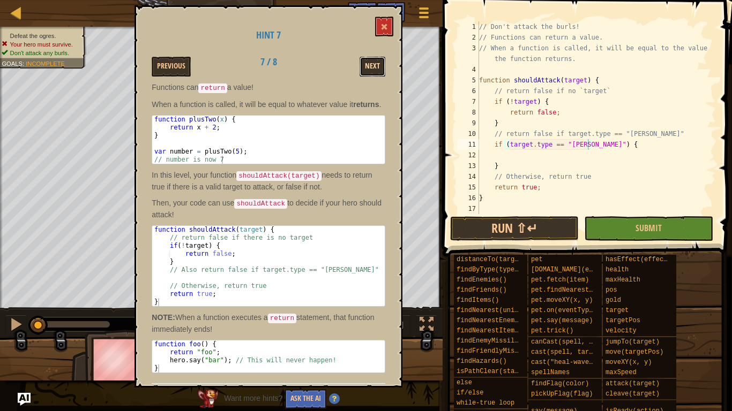
click at [367, 71] on button "Next" at bounding box center [372, 67] width 26 height 20
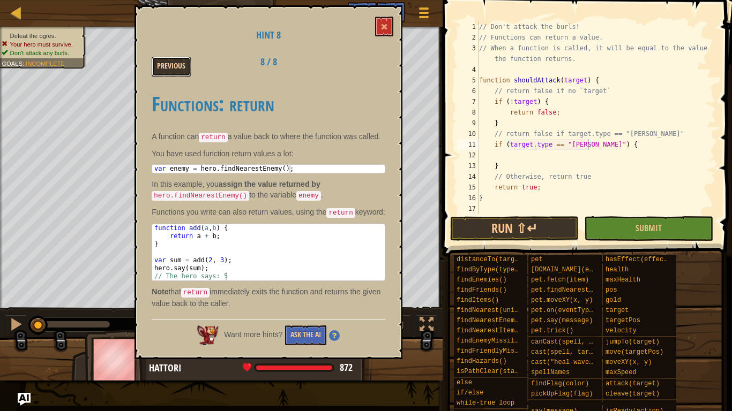
click at [178, 66] on button "Previous" at bounding box center [171, 67] width 39 height 20
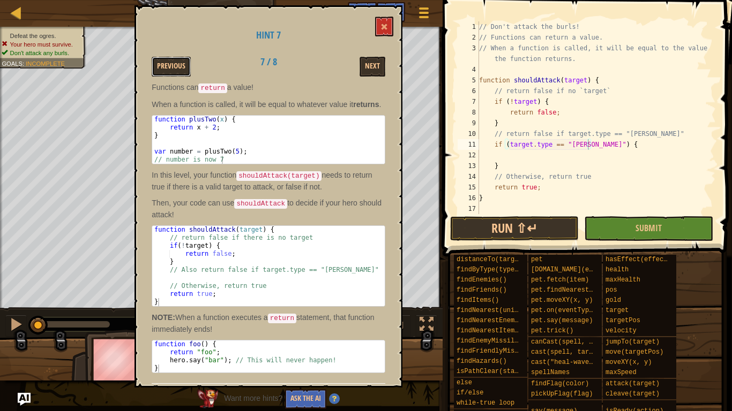
click at [178, 66] on button "Previous" at bounding box center [171, 67] width 39 height 20
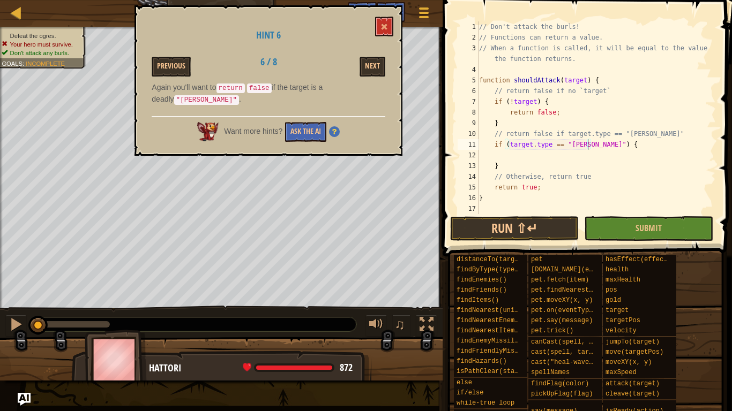
scroll to position [5, 4]
click at [518, 157] on div "// Don't attack the burls! // Functions can return a value. // When a function …" at bounding box center [596, 128] width 239 height 214
type textarea "return false"
click at [386, 31] on span at bounding box center [383, 26] width 7 height 7
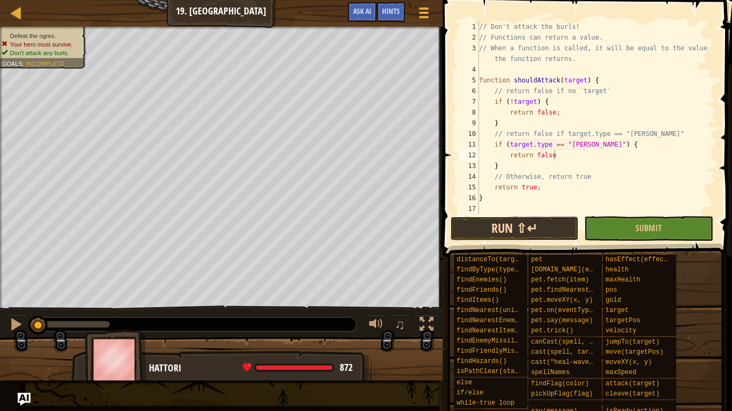
click at [495, 231] on button "Run ⇧↵" at bounding box center [514, 228] width 129 height 25
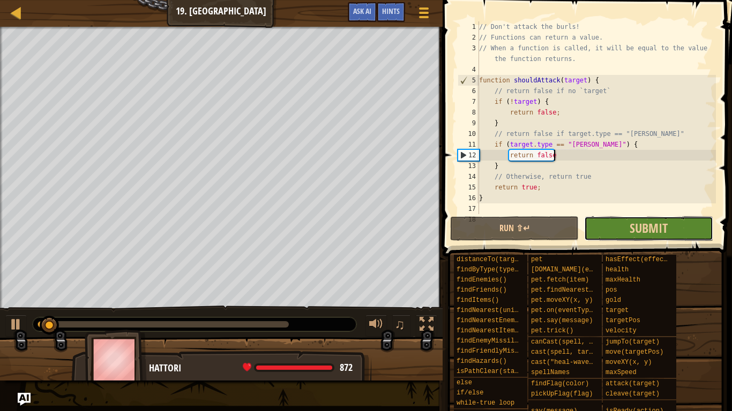
click at [600, 225] on button "Submit" at bounding box center [648, 228] width 129 height 25
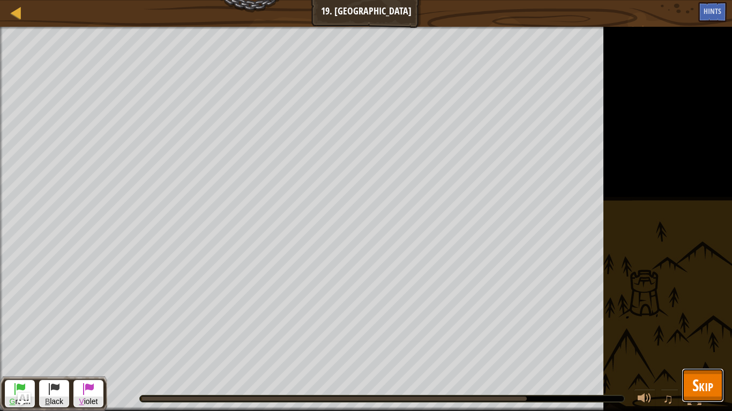
click at [713, 320] on button "Skip" at bounding box center [702, 385] width 42 height 34
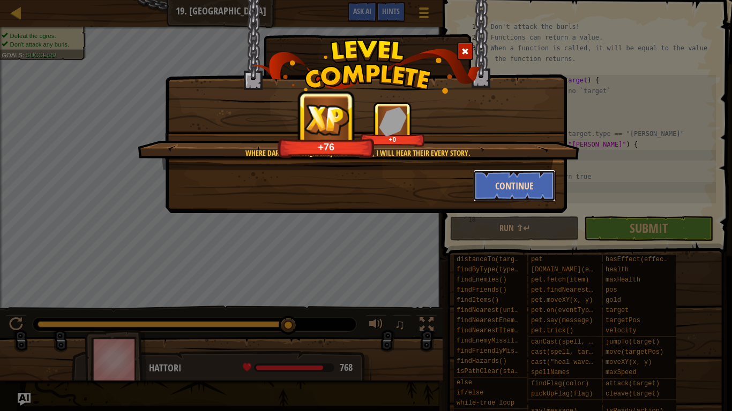
click at [502, 188] on button "Continue" at bounding box center [514, 186] width 83 height 32
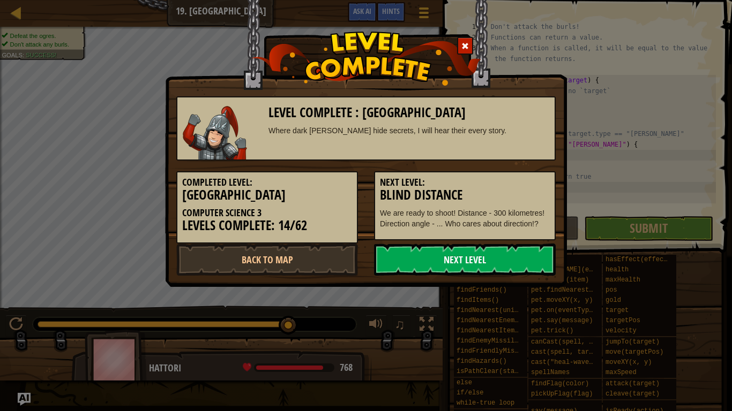
click at [487, 254] on link "Next Level" at bounding box center [465, 260] width 182 height 32
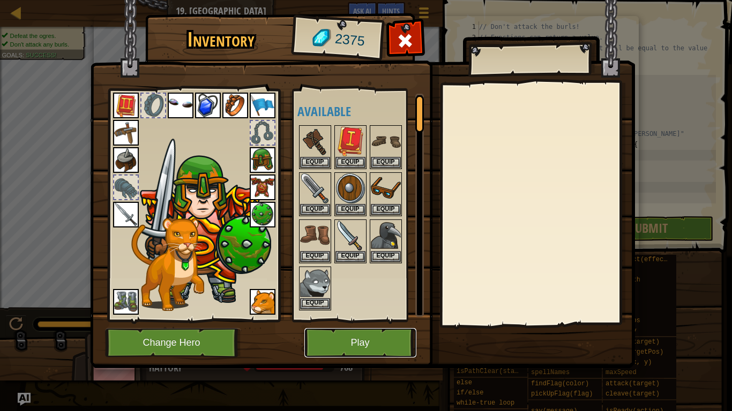
click at [349, 320] on button "Play" at bounding box center [360, 342] width 112 height 29
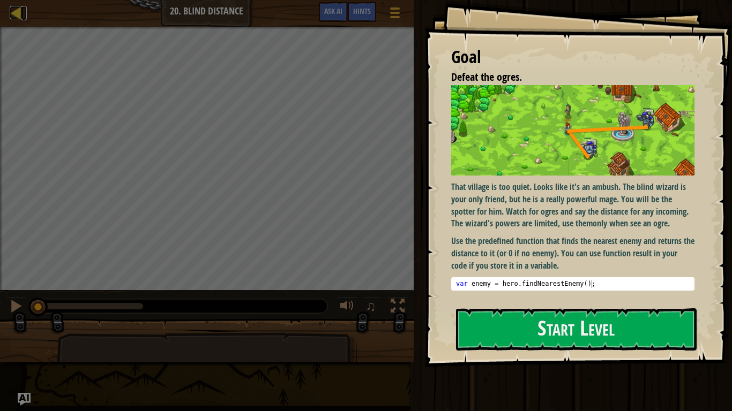
click at [16, 12] on div at bounding box center [16, 12] width 13 height 13
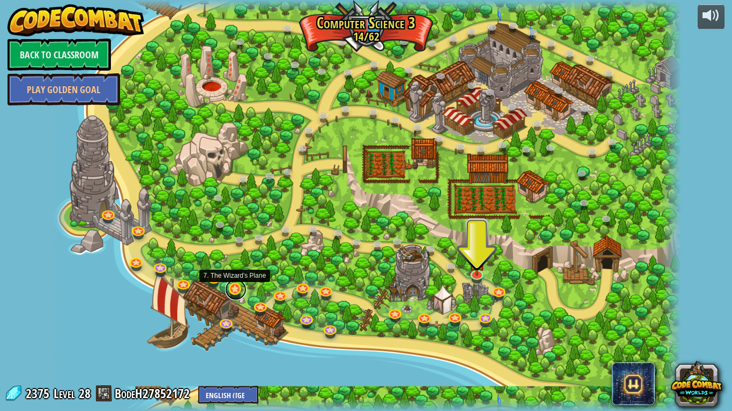
click at [233, 290] on link at bounding box center [235, 289] width 21 height 21
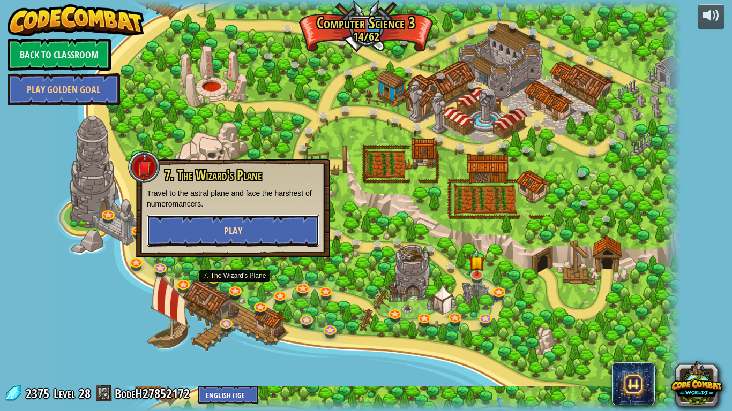
click at [247, 228] on button "Play" at bounding box center [233, 231] width 172 height 32
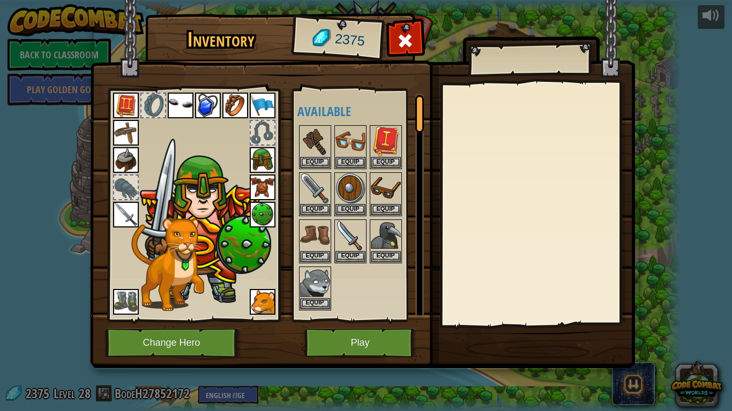
click at [247, 228] on img at bounding box center [205, 228] width 131 height 156
click at [361, 320] on button "Play" at bounding box center [360, 342] width 112 height 29
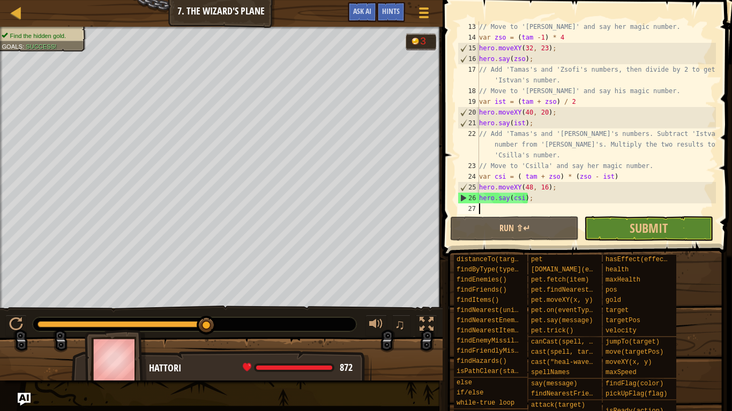
scroll to position [139, 0]
click at [540, 150] on div "// Move to '[PERSON_NAME]' and say her magic number. var zso = ( tam - 1 ) * 4 …" at bounding box center [596, 128] width 239 height 214
type textarea "// Add 'Tamas's and '[PERSON_NAME]'s numbers. Subtract '[PERSON_NAME]'s number …"
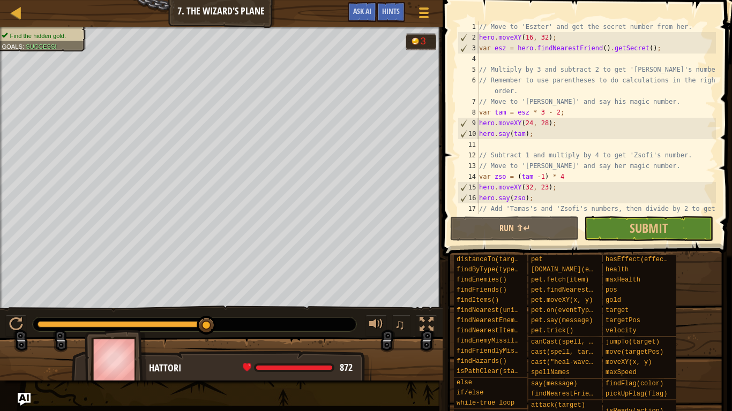
scroll to position [0, 0]
click at [16, 12] on div at bounding box center [16, 12] width 13 height 13
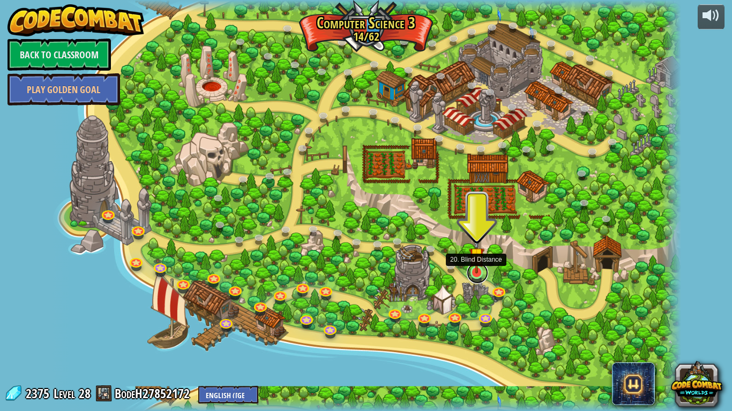
click at [483, 275] on link at bounding box center [476, 272] width 21 height 21
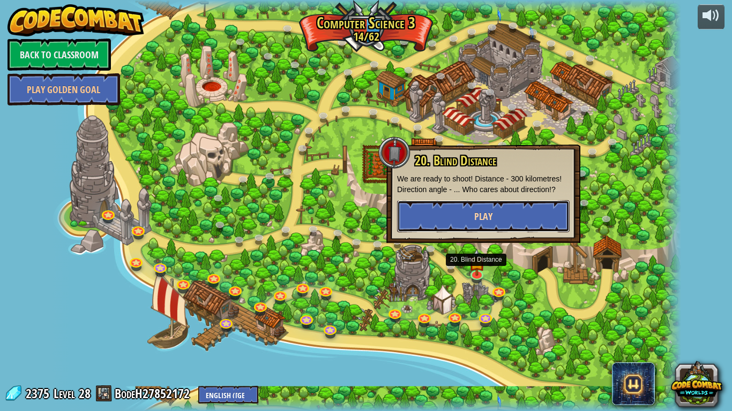
click at [450, 225] on button "Play" at bounding box center [483, 216] width 172 height 32
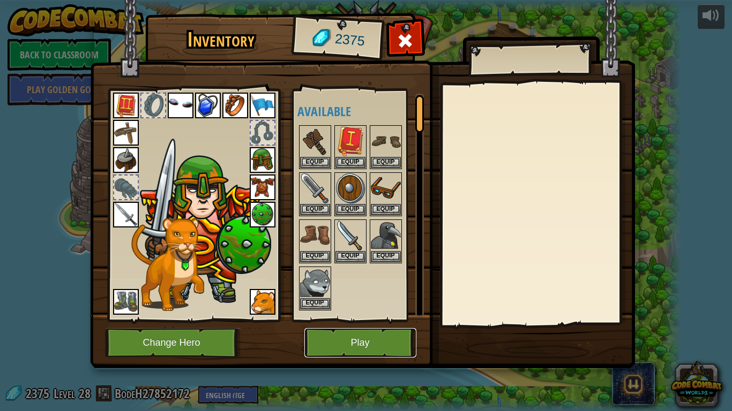
click at [335, 320] on button "Play" at bounding box center [360, 342] width 112 height 29
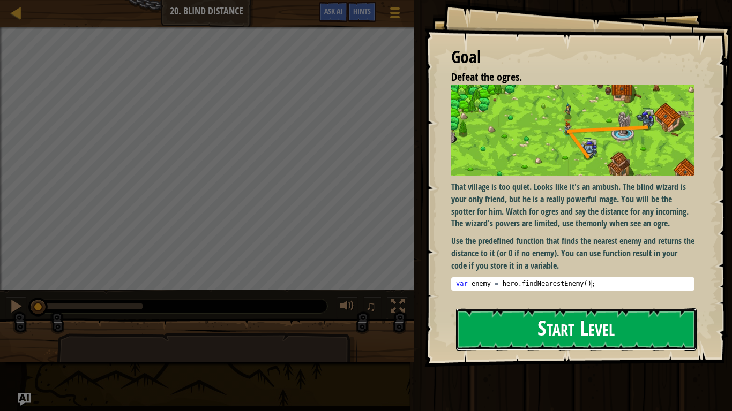
click at [496, 320] on button "Start Level" at bounding box center [576, 329] width 240 height 42
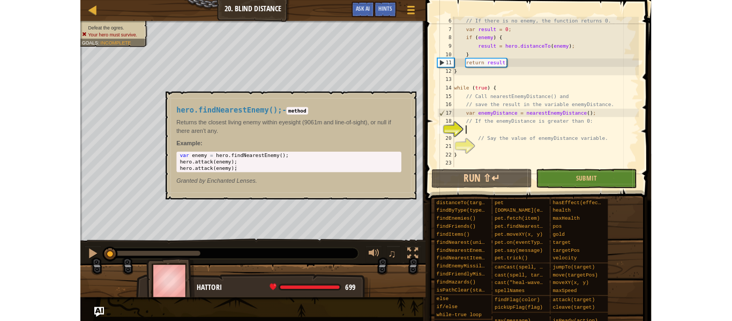
scroll to position [64, 0]
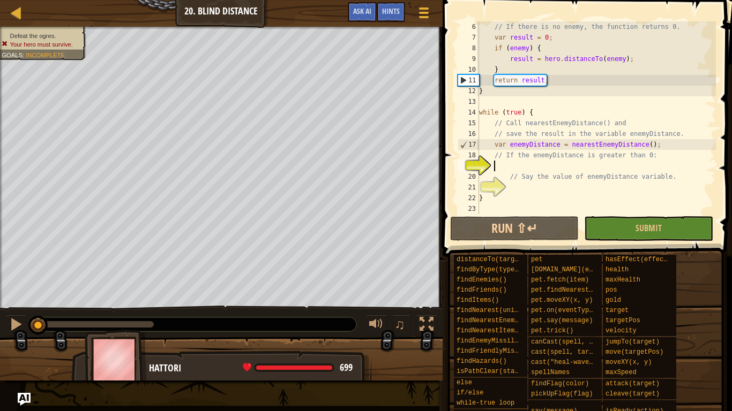
click at [500, 166] on div "// If there is no enemy, the function returns 0. var result = 0 ; if ( enemy ) …" at bounding box center [596, 128] width 239 height 214
